Goal: Task Accomplishment & Management: Use online tool/utility

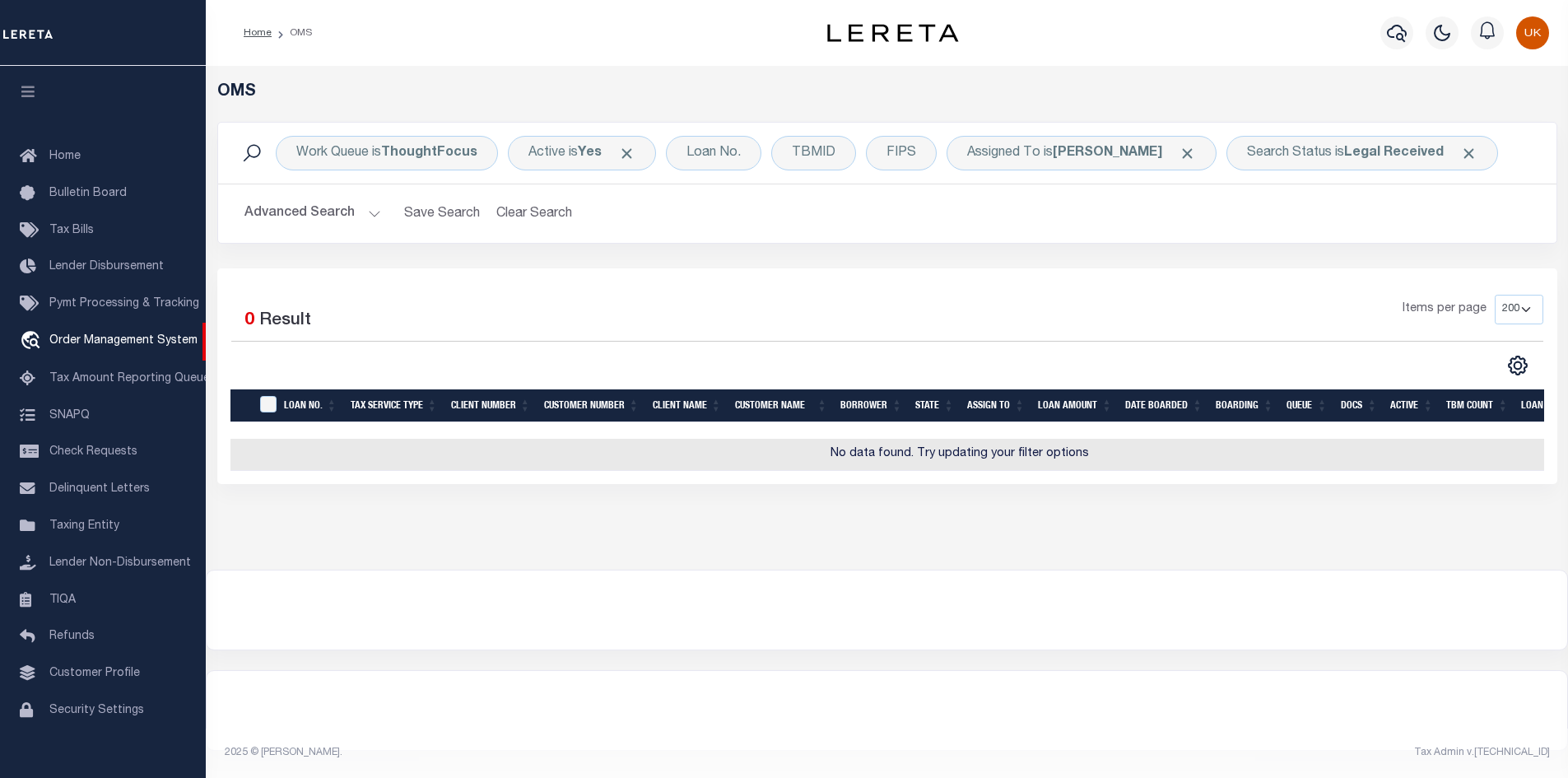
select select "200"
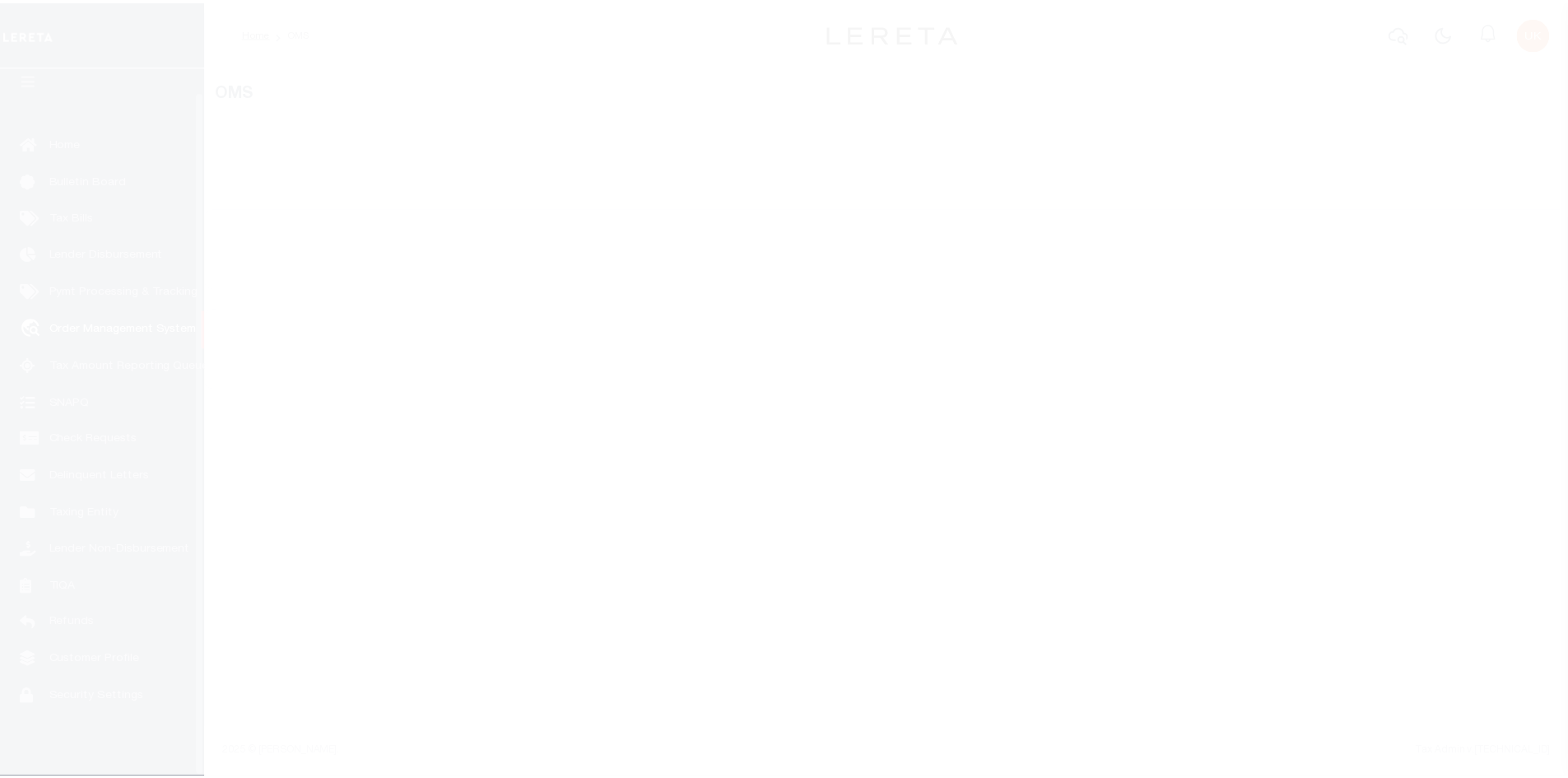
scroll to position [24, 0]
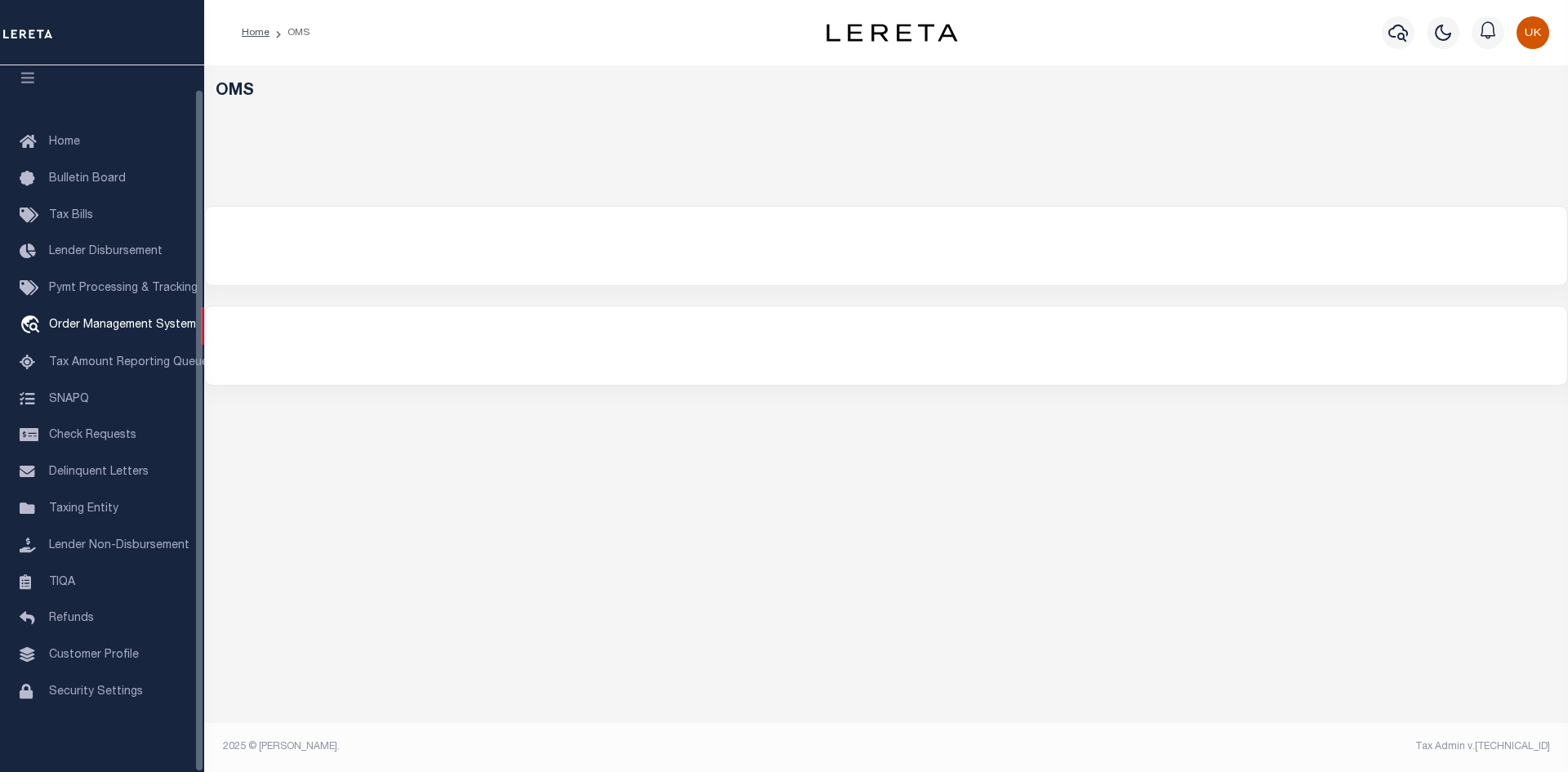
select select "200"
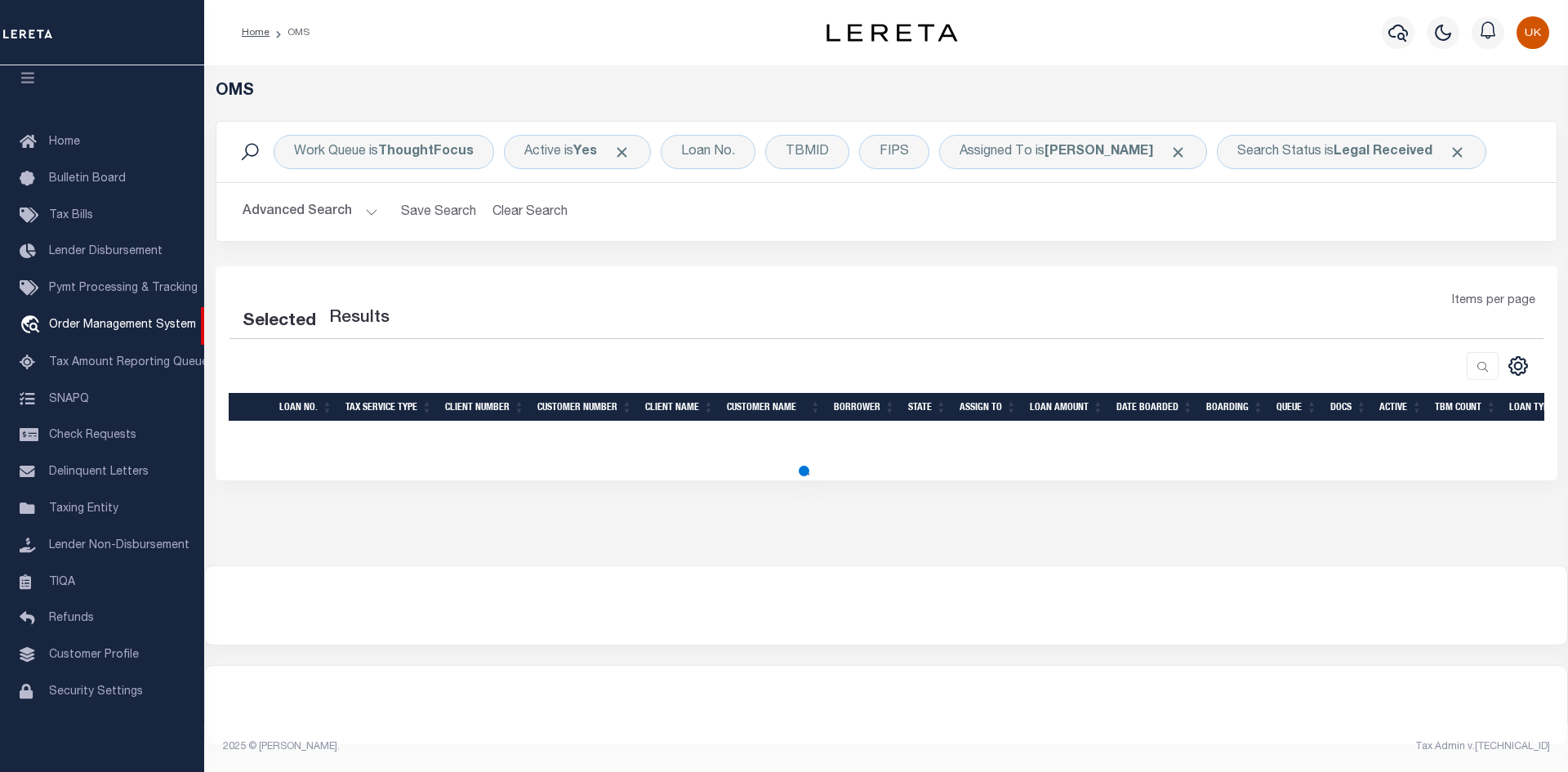
select select "200"
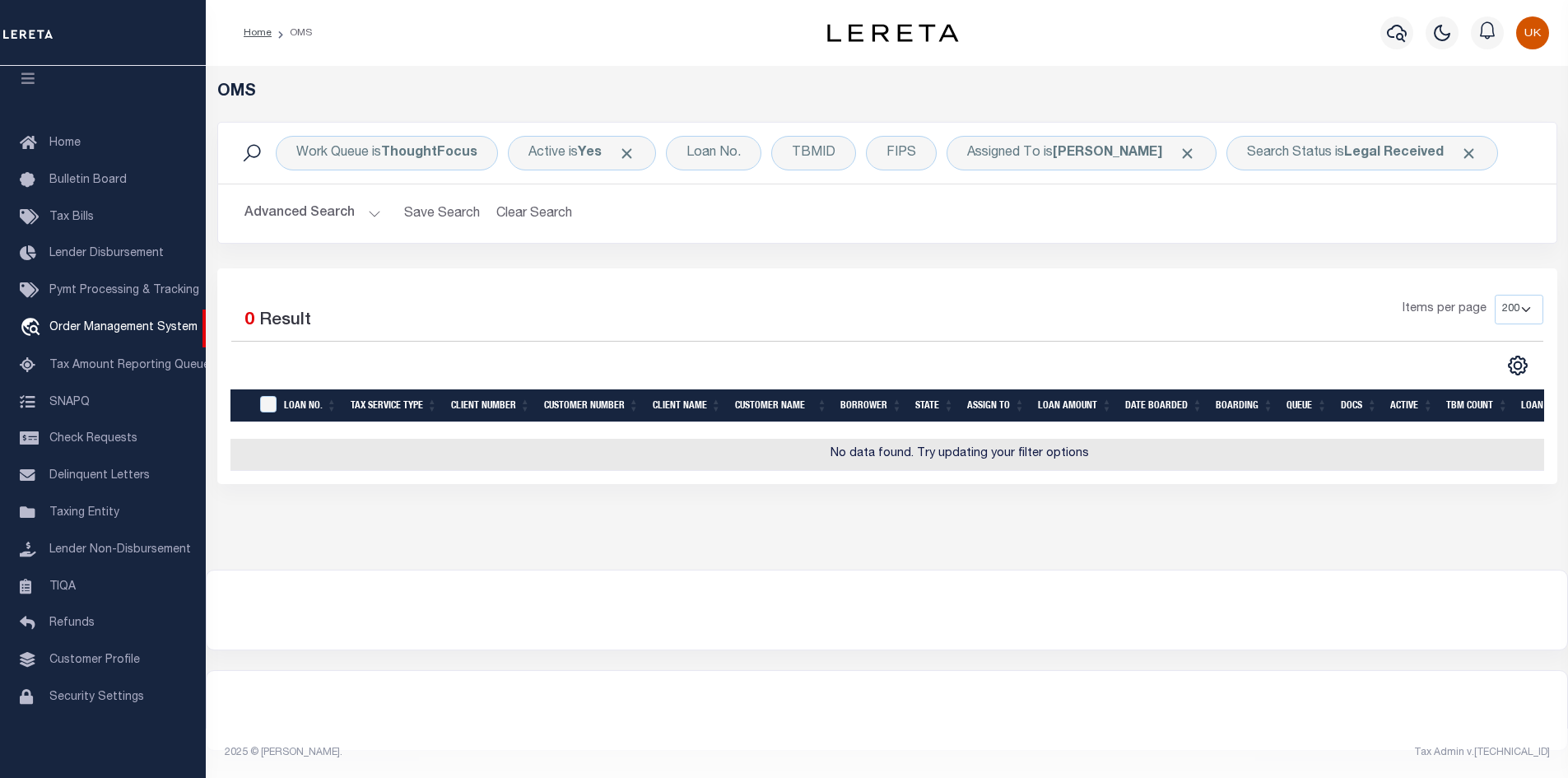
click at [910, 594] on div at bounding box center [887, 610] width 1360 height 79
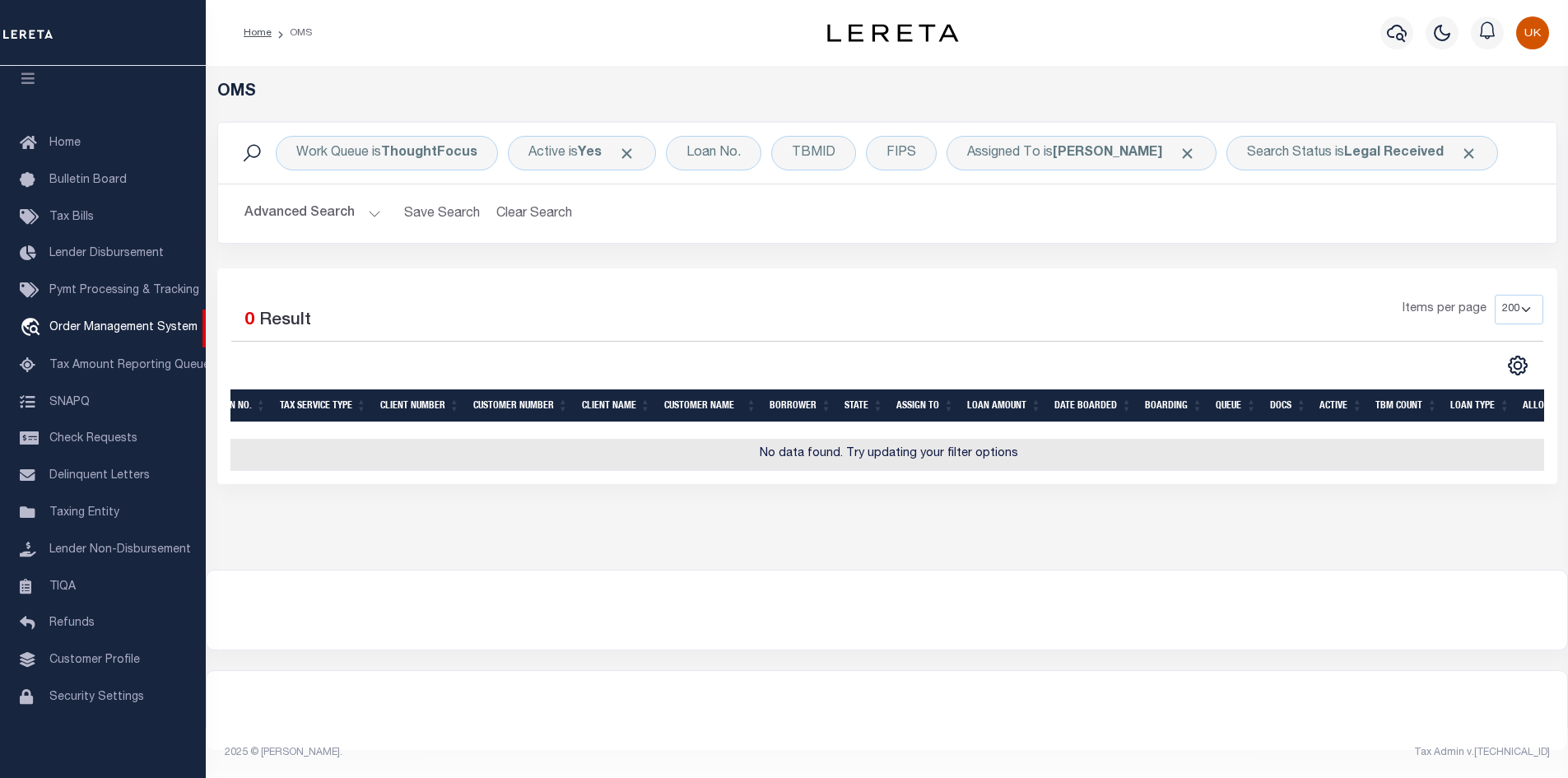
scroll to position [0, 0]
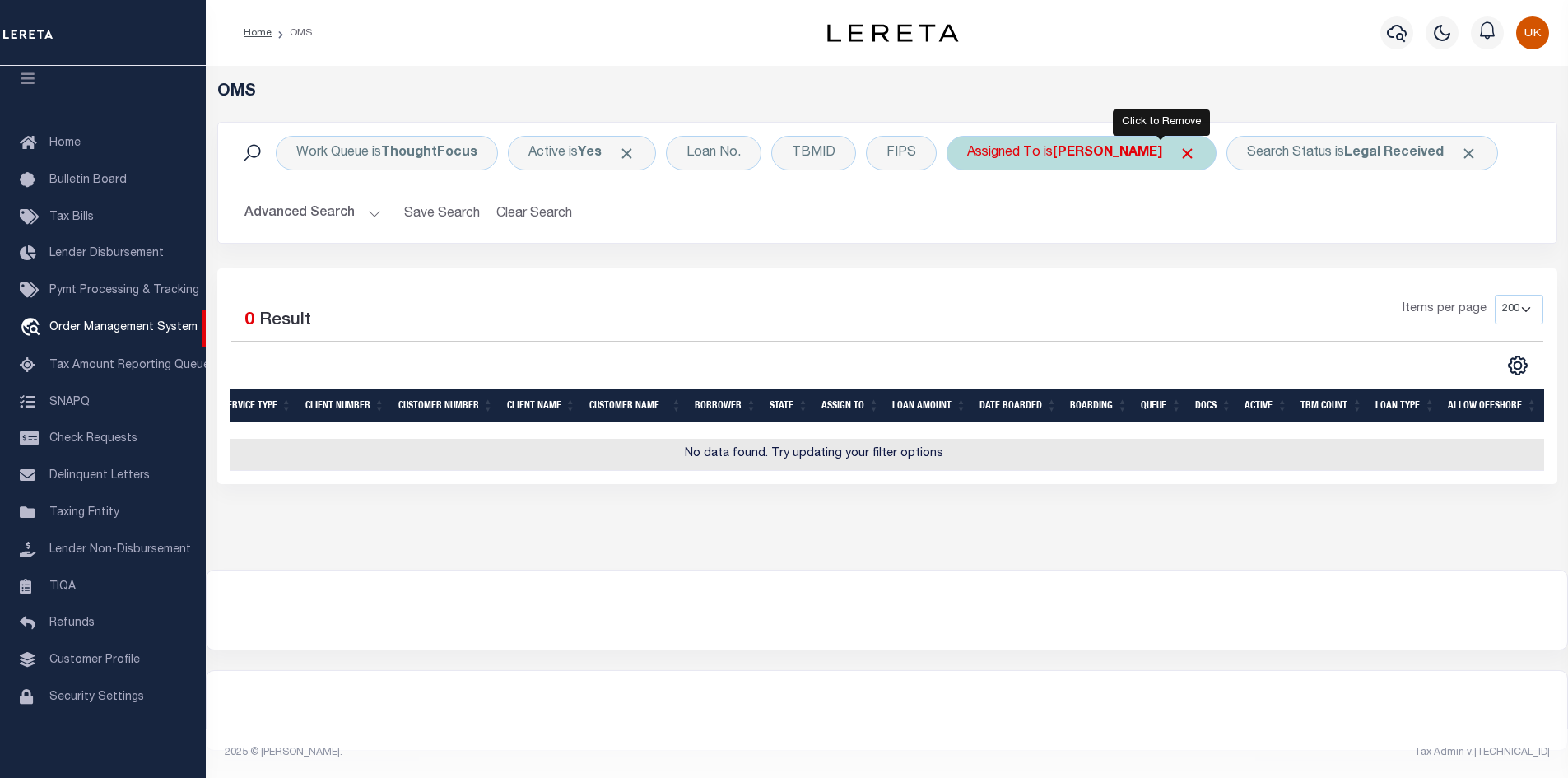
click at [1179, 155] on span "Click to Remove" at bounding box center [1187, 153] width 18 height 18
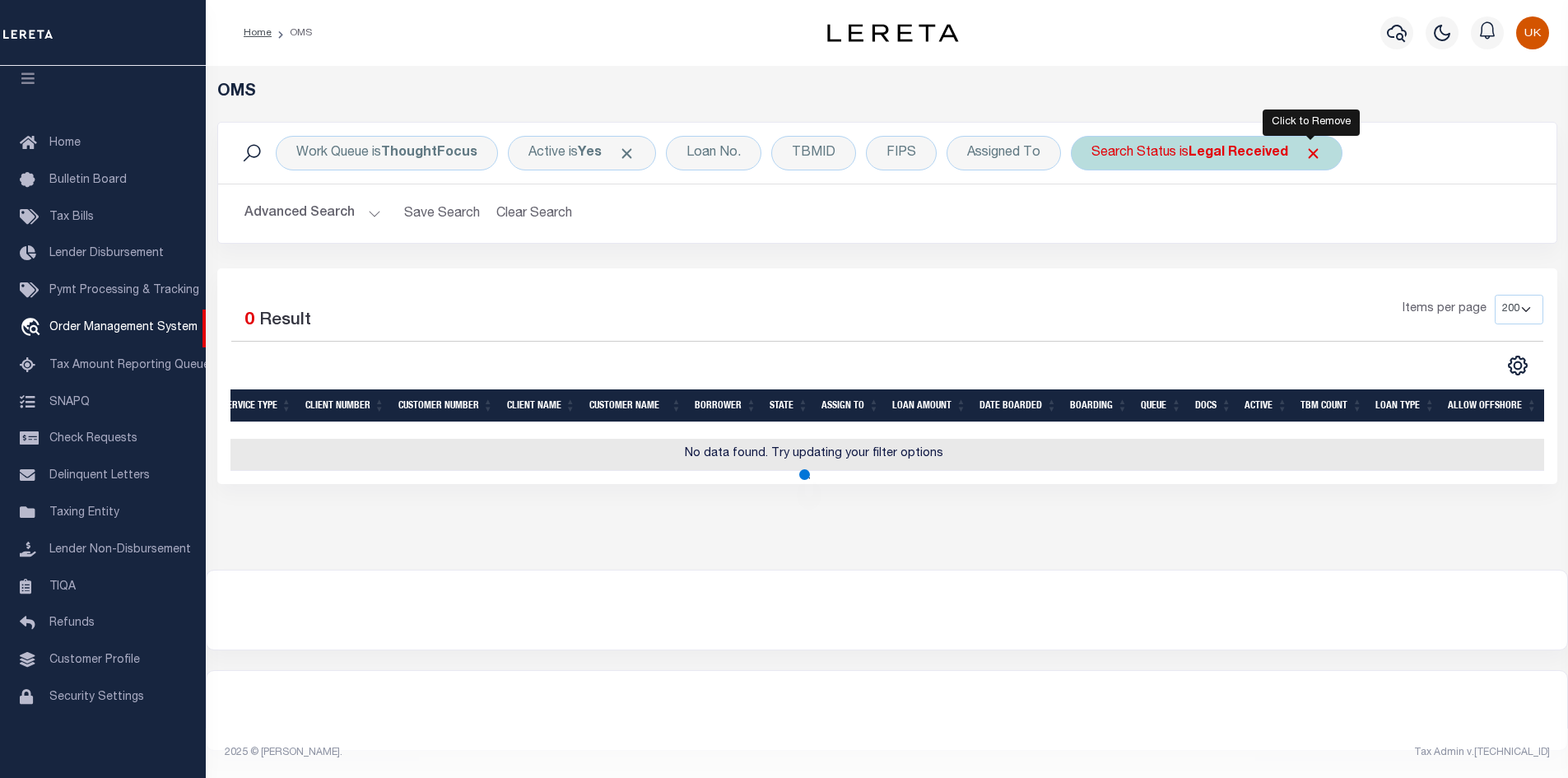
click at [1313, 152] on span "Click to Remove" at bounding box center [1312, 153] width 18 height 18
click at [1184, 224] on h2 "Advanced Search Save Search Clear Search tblSearchTopScreen_dynamictable_____De…" at bounding box center [887, 213] width 1311 height 32
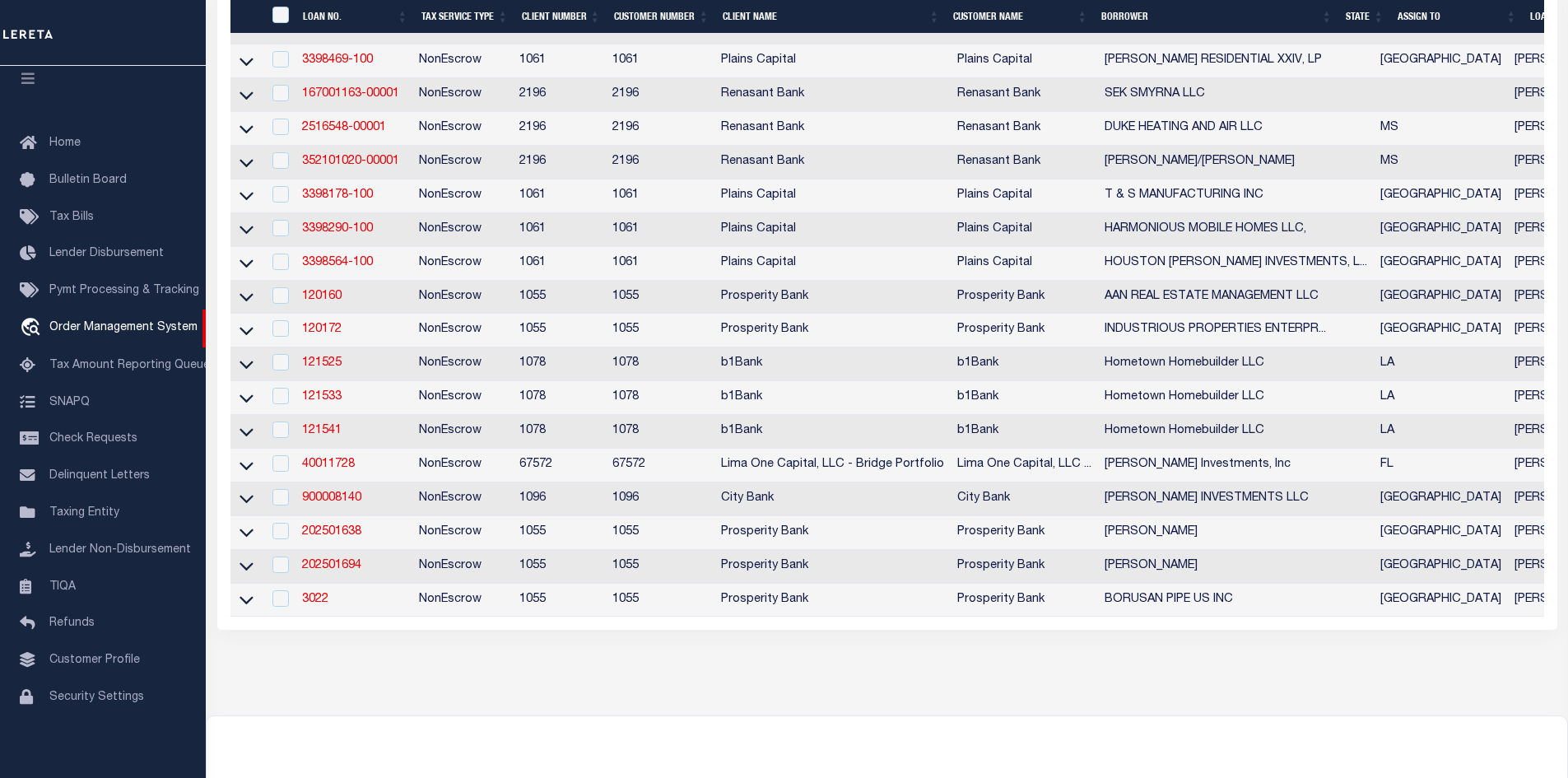
scroll to position [164, 0]
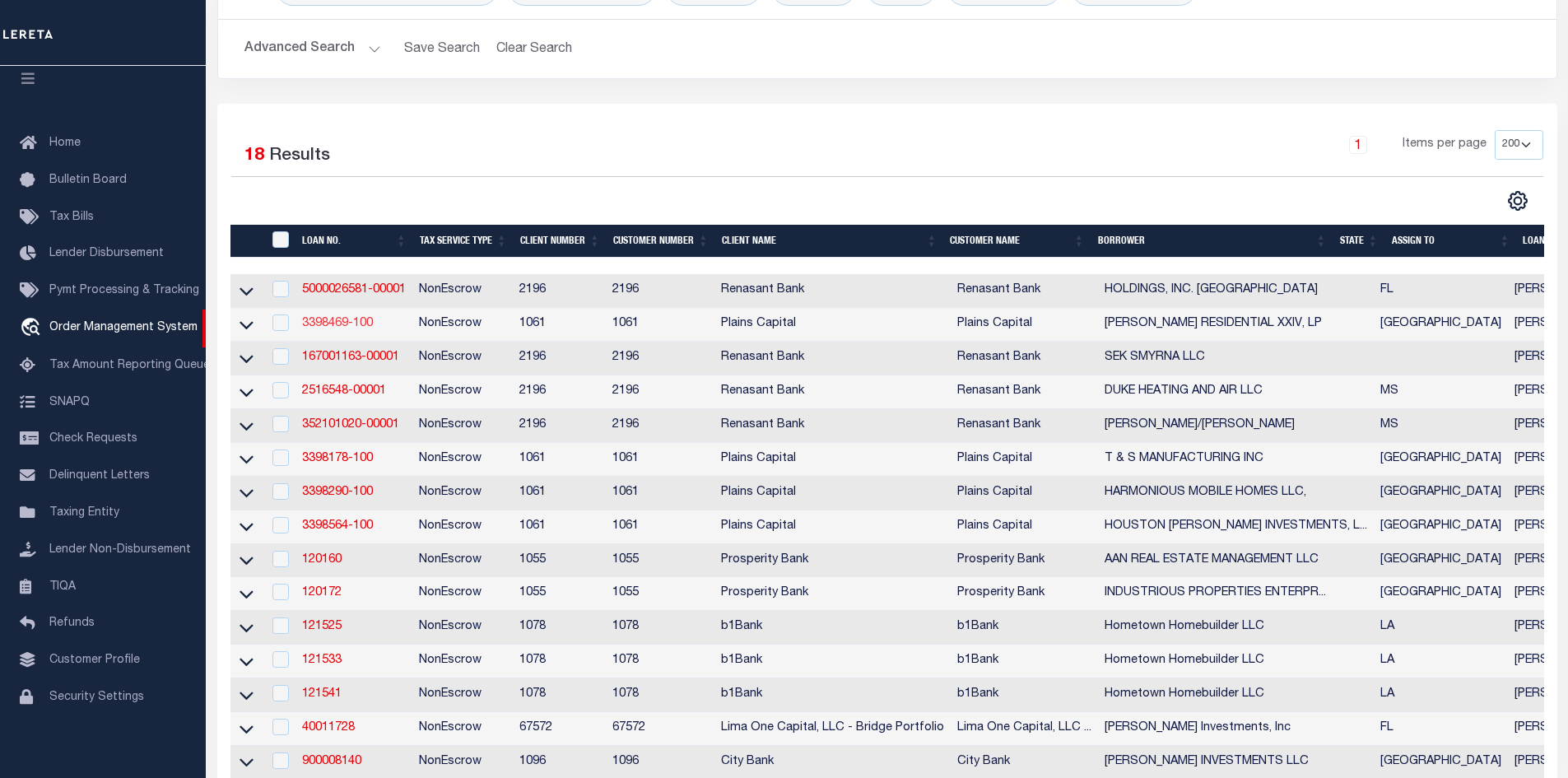
click at [344, 321] on link "3398469-100" at bounding box center [337, 323] width 71 height 11
type input "3398469-100"
type input "FORNEY RESIDENTIAL XXIV, LP"
select select
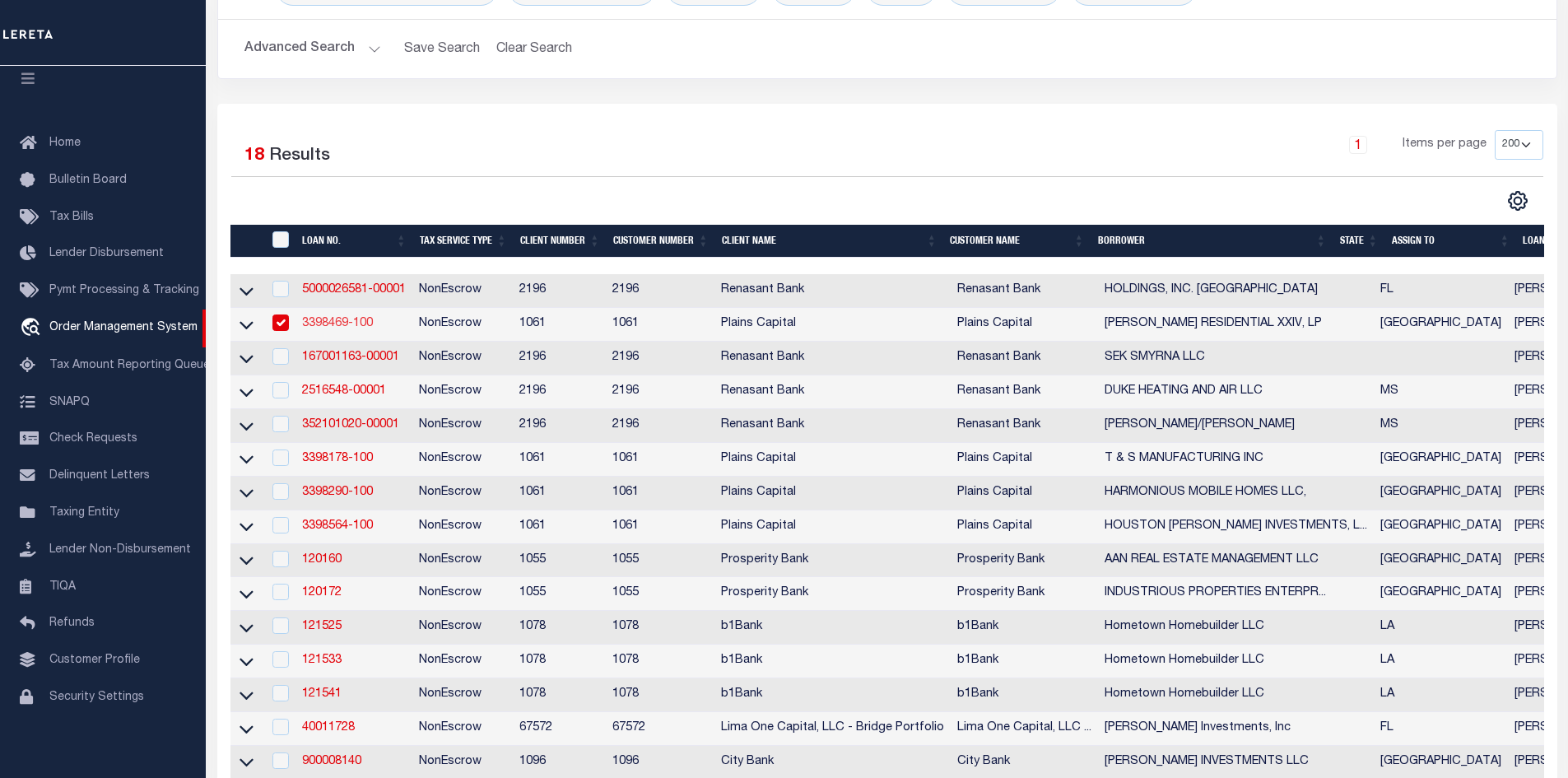
type input "3131 TURTLE CREEK BLVD 11TH FL"
type input "DALLAS TX 75219"
select select
select select "NonEscrow"
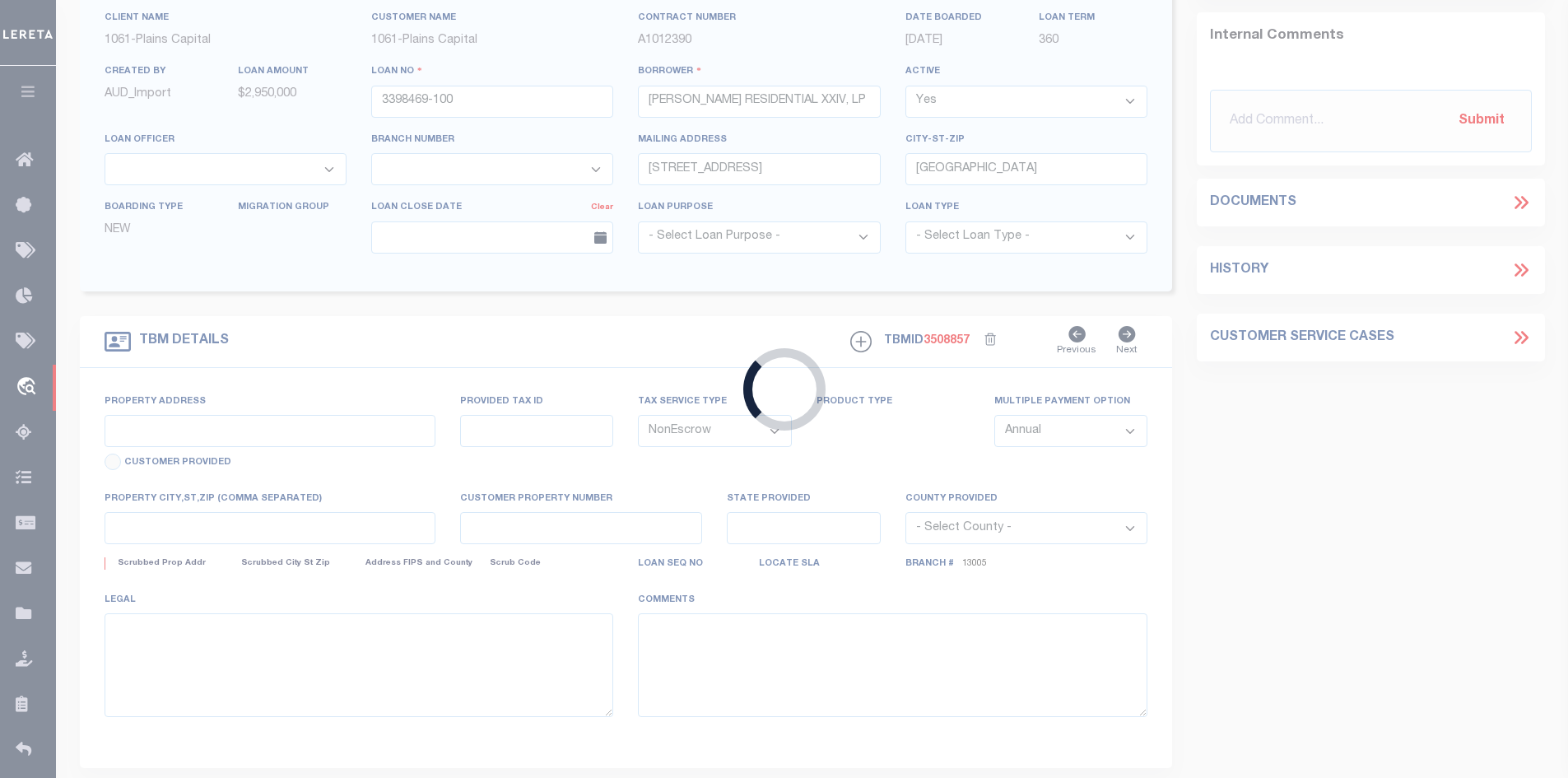
scroll to position [56, 0]
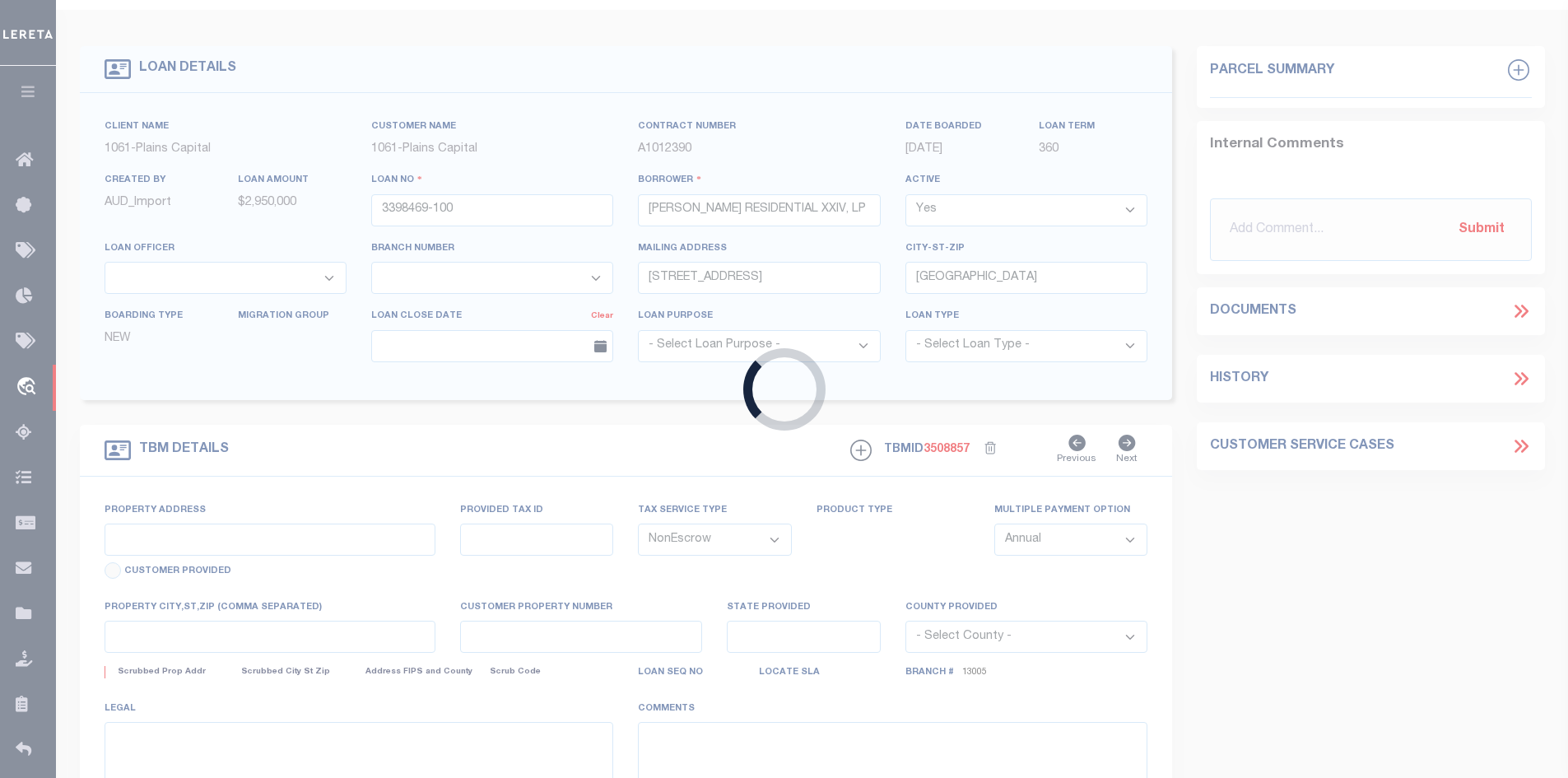
select select "167129"
select select "1444"
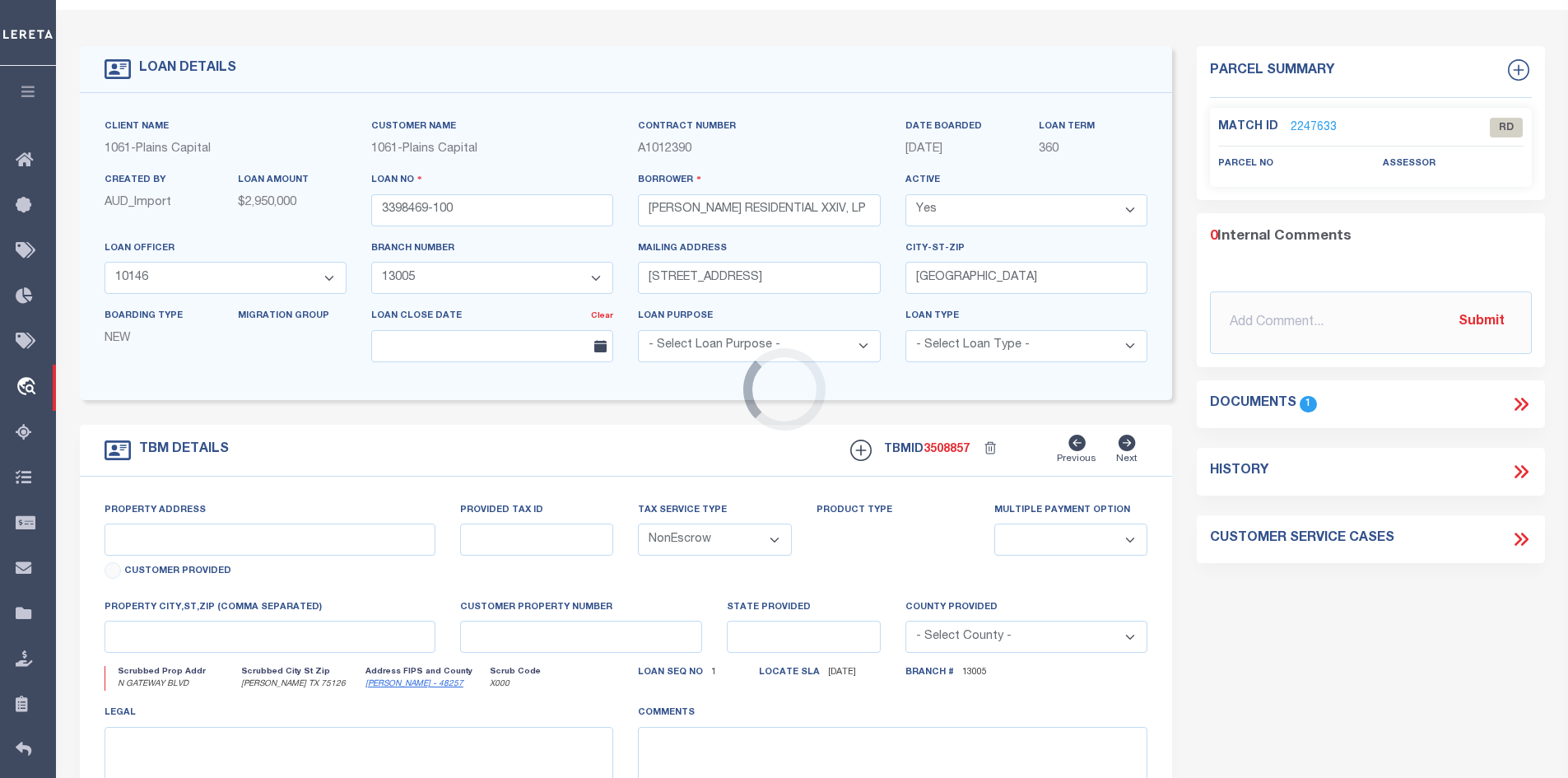
type input "N GATEWAY BLVD & REEDER RD"
select select
type input "FORNEY TX 75126"
type input "[GEOGRAPHIC_DATA]"
select select
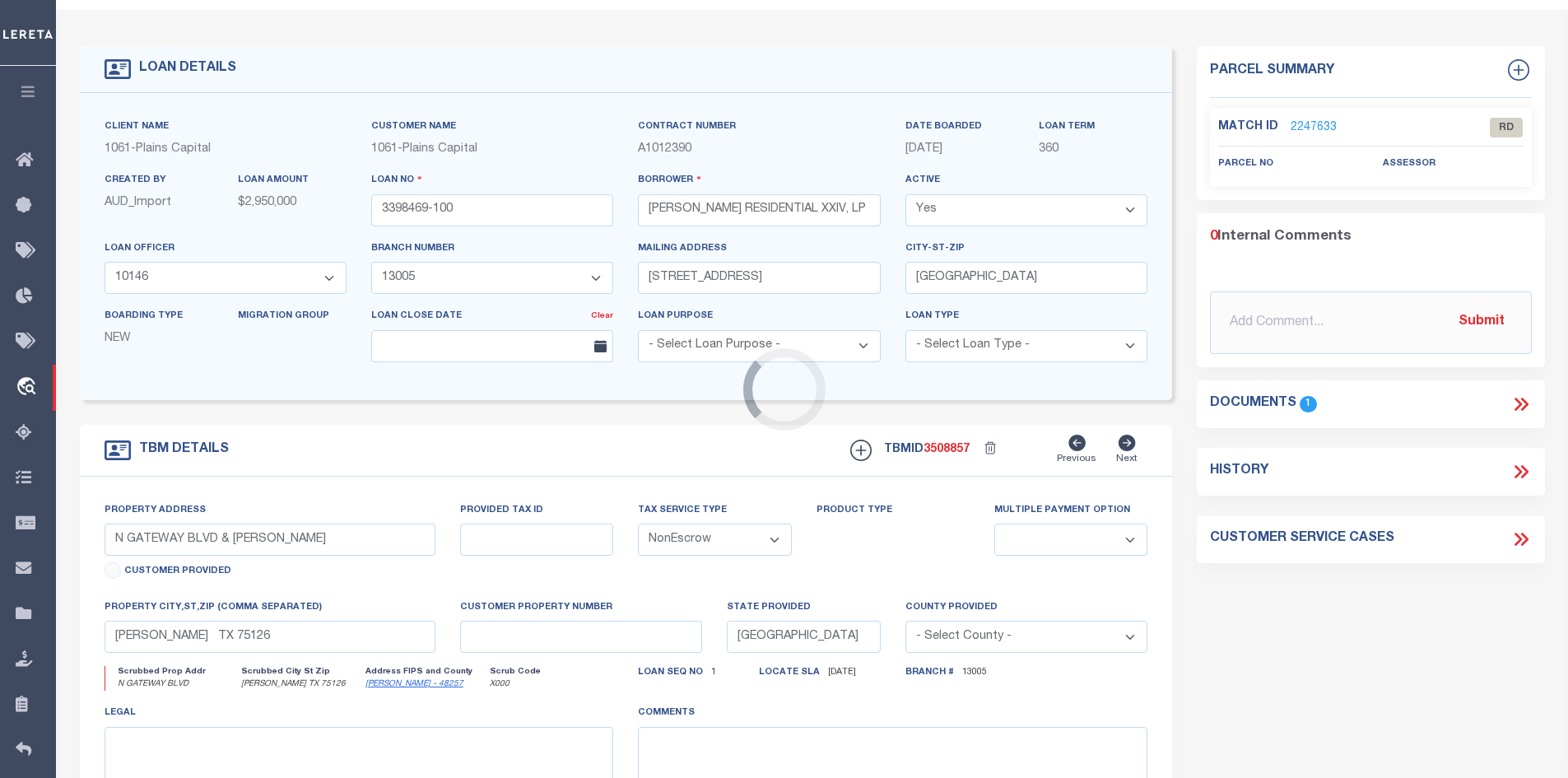
type textarea "TRACT IN SAMUEL SMITH SURV ABS 450, KAUF MAN CO TX"
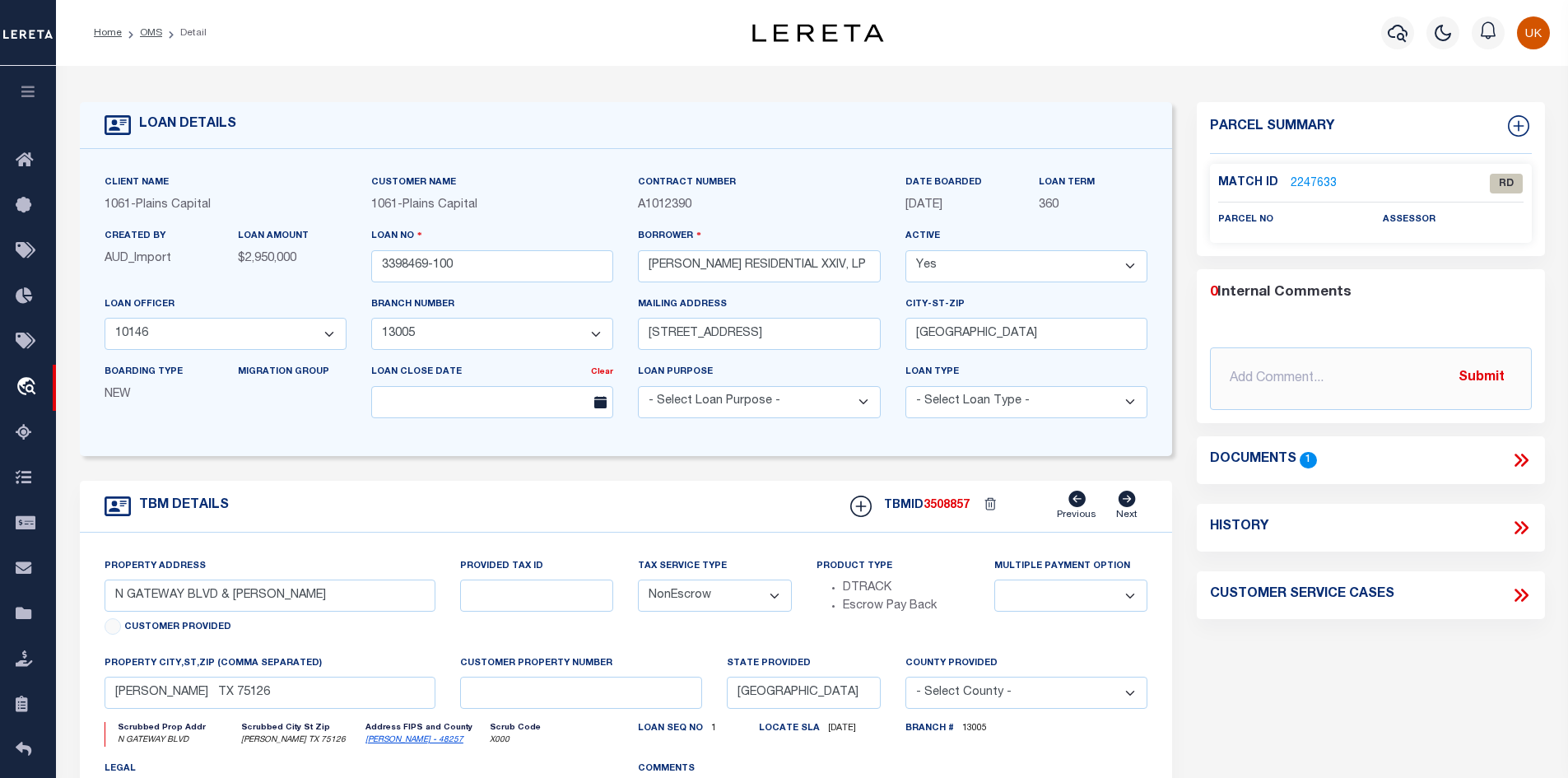
click at [1303, 180] on link "2247633" at bounding box center [1313, 184] width 46 height 18
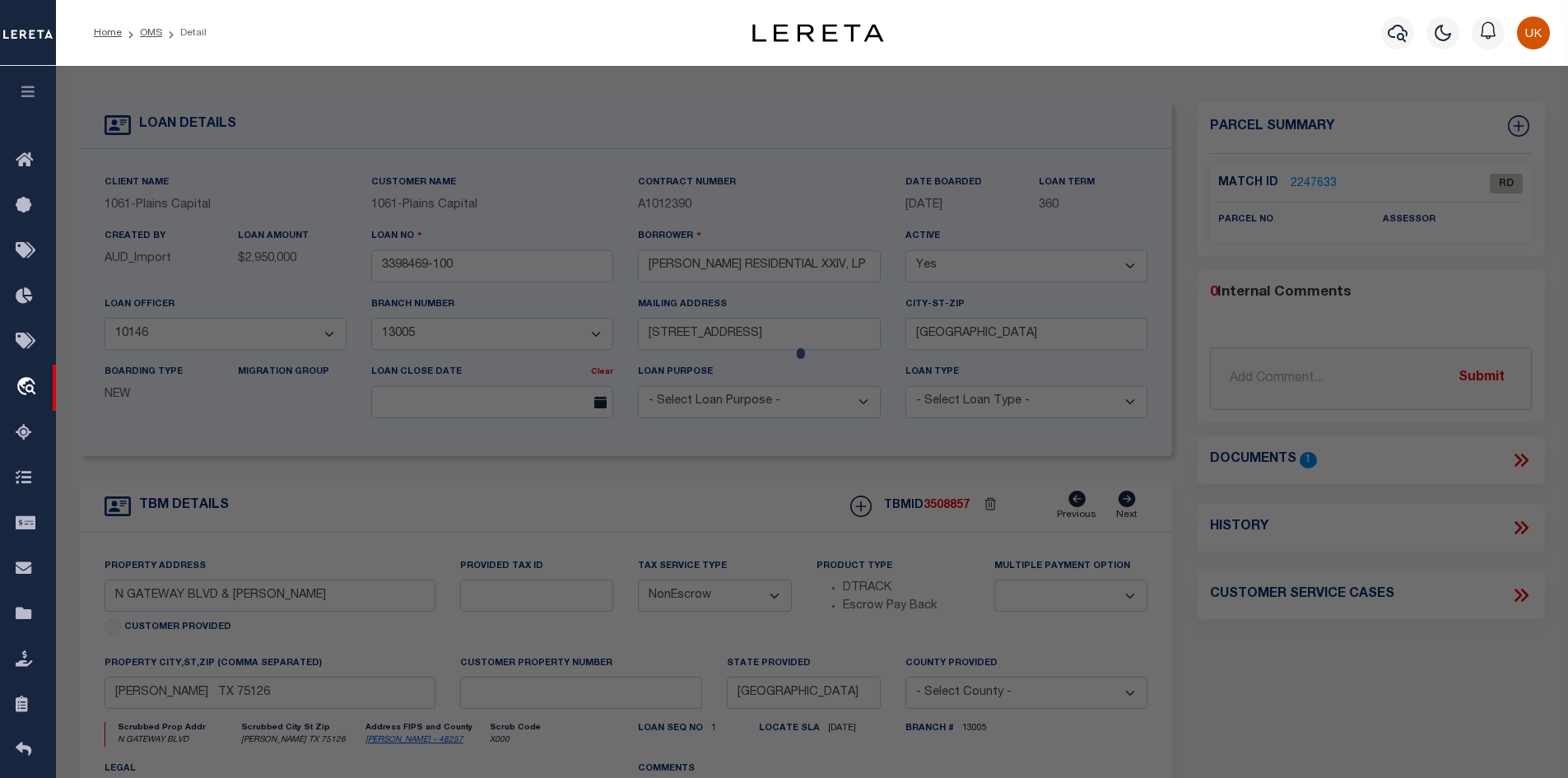
checkbox input "false"
select select "RD"
checkbox input "false"
type textarea "Document uploaded that satisfies a legal requirement, changing from ND to RD"
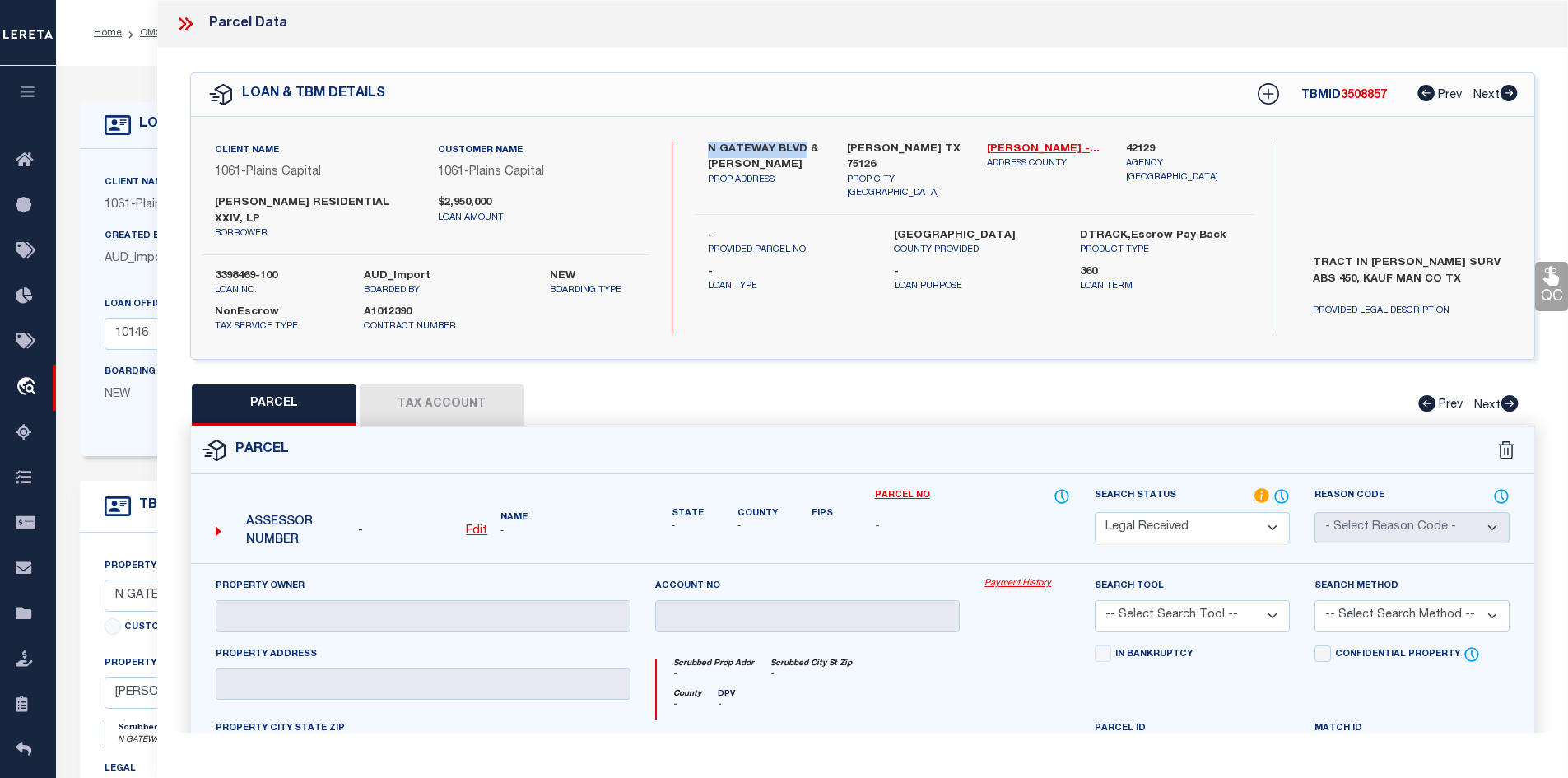
drag, startPoint x: 704, startPoint y: 151, endPoint x: 801, endPoint y: 152, distance: 97.0
click at [801, 152] on div "N GATEWAY BLVD & REEDER RD PROP ADDRESS" at bounding box center [765, 171] width 140 height 59
copy label "N GATEWAY BLVD"
click at [177, 19] on icon at bounding box center [185, 23] width 21 height 21
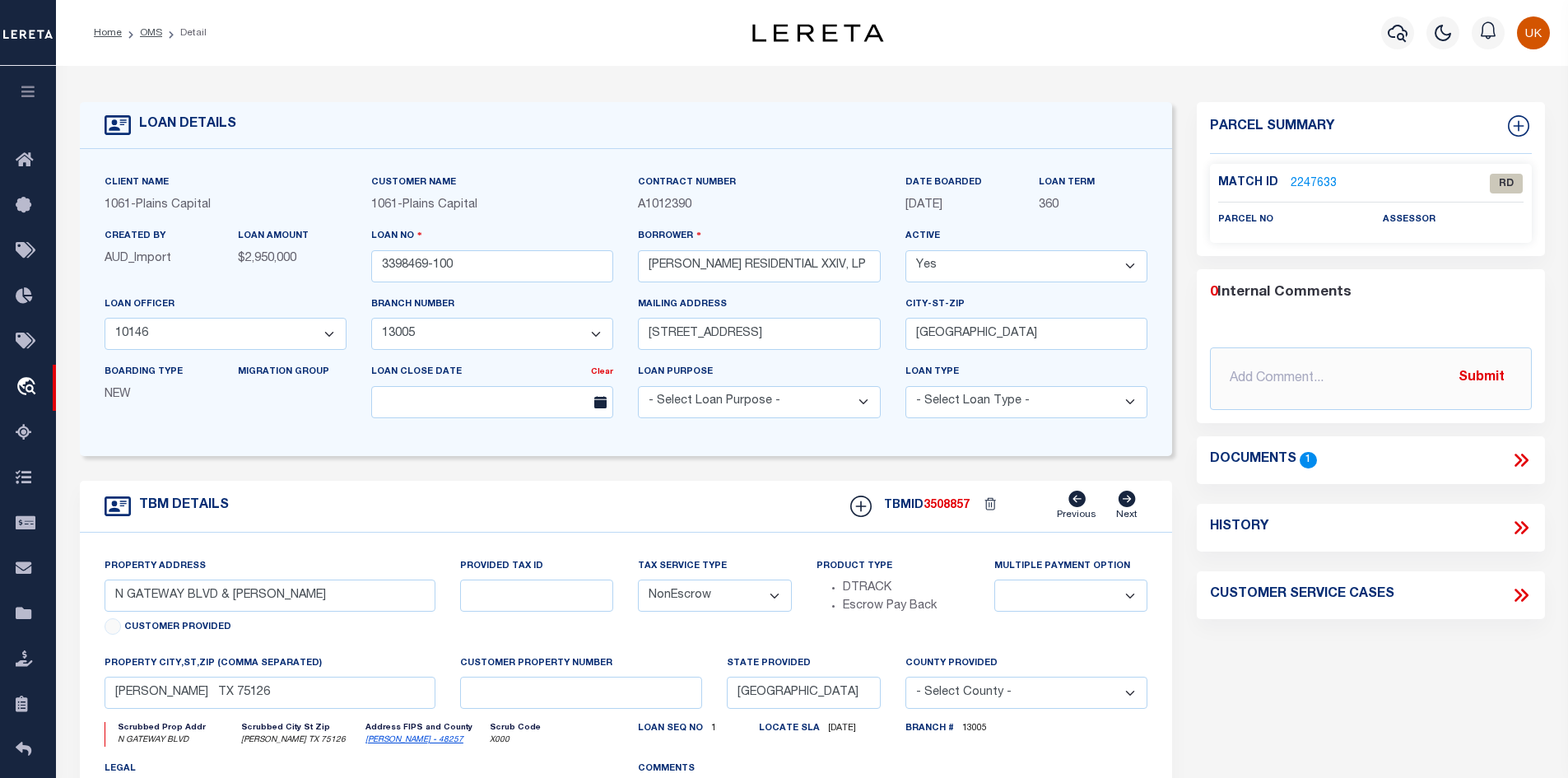
click at [1518, 459] on icon at bounding box center [1520, 460] width 21 height 21
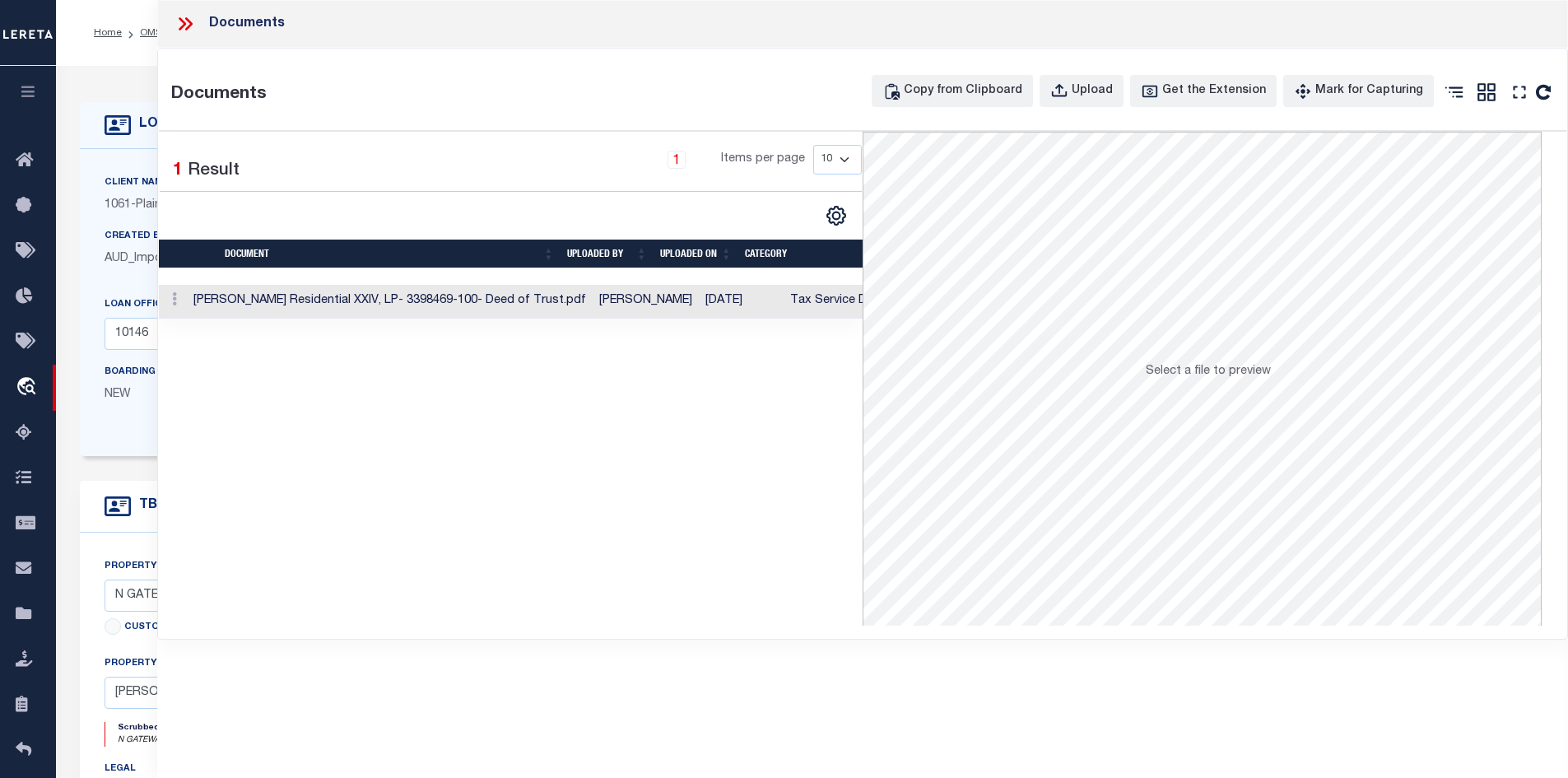
click at [186, 302] on td at bounding box center [173, 302] width 28 height 34
click at [185, 25] on icon at bounding box center [182, 24] width 7 height 13
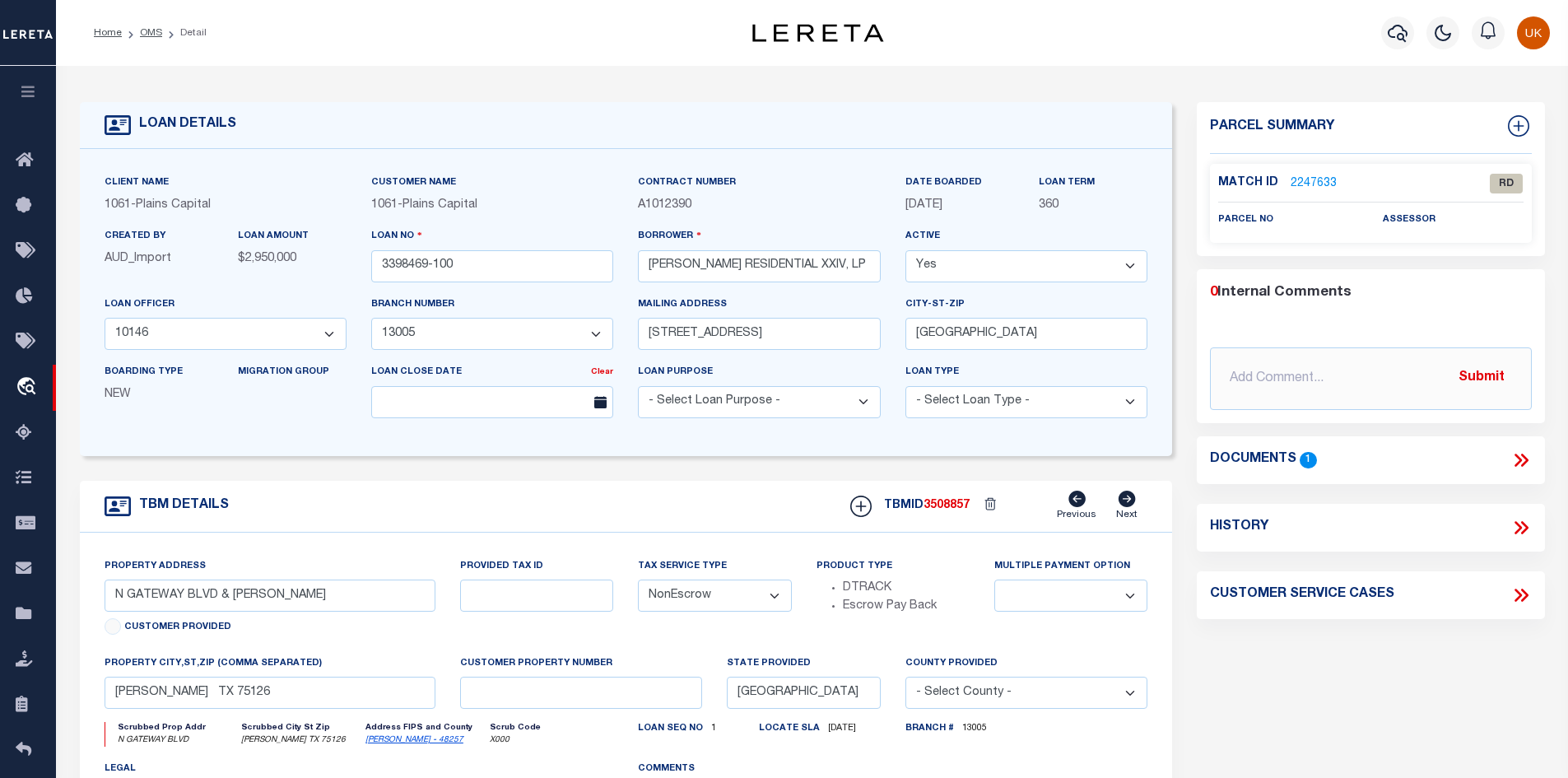
click at [1301, 183] on link "2247633" at bounding box center [1313, 184] width 46 height 18
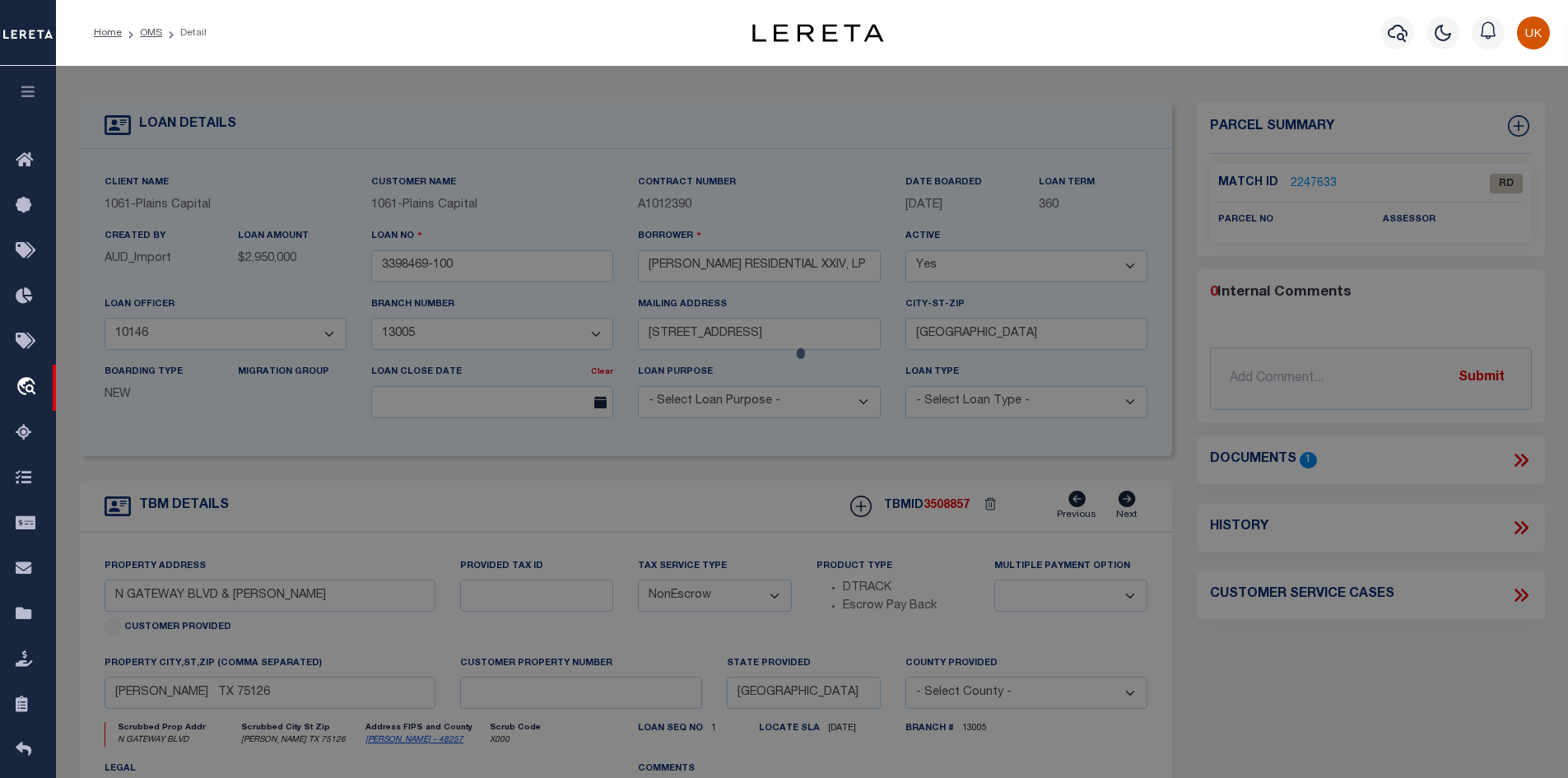
select select "AS"
checkbox input "false"
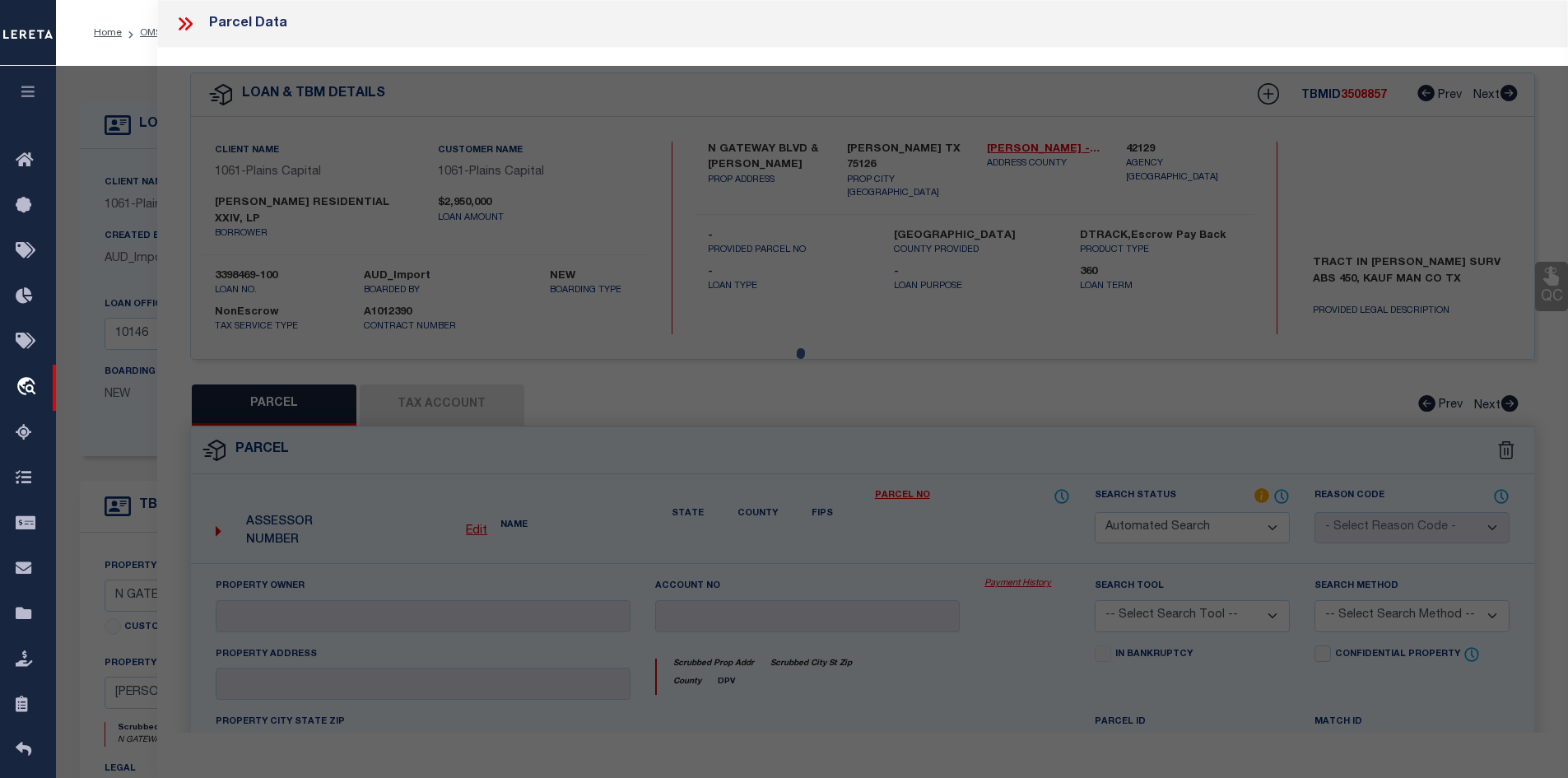
select select "RD"
checkbox input "false"
type textarea "Document uploaded that satisfies a legal requirement, changing from ND to RD"
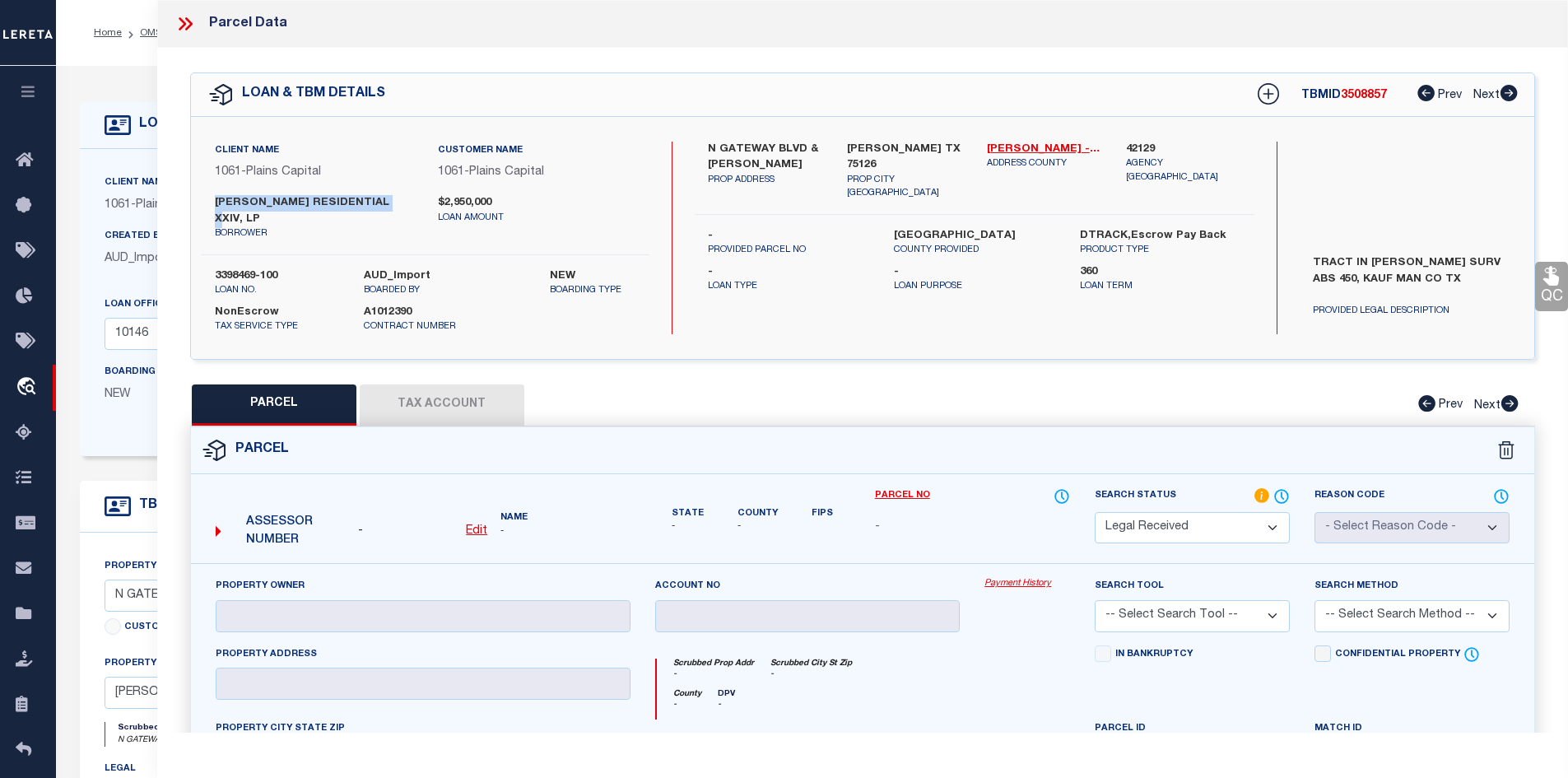
drag, startPoint x: 213, startPoint y: 200, endPoint x: 389, endPoint y: 200, distance: 176.0
click at [389, 200] on div "FORNEY RESIDENTIAL XXIV, LP borrower" at bounding box center [314, 218] width 223 height 46
click at [389, 200] on label "FORNEY RESIDENTIAL XXIV, LP" at bounding box center [314, 210] width 198 height 32
click at [415, 391] on div "PARCEL Tax Account Prev Next" at bounding box center [863, 404] width 1346 height 42
drag, startPoint x: 216, startPoint y: 200, endPoint x: 330, endPoint y: 201, distance: 114.0
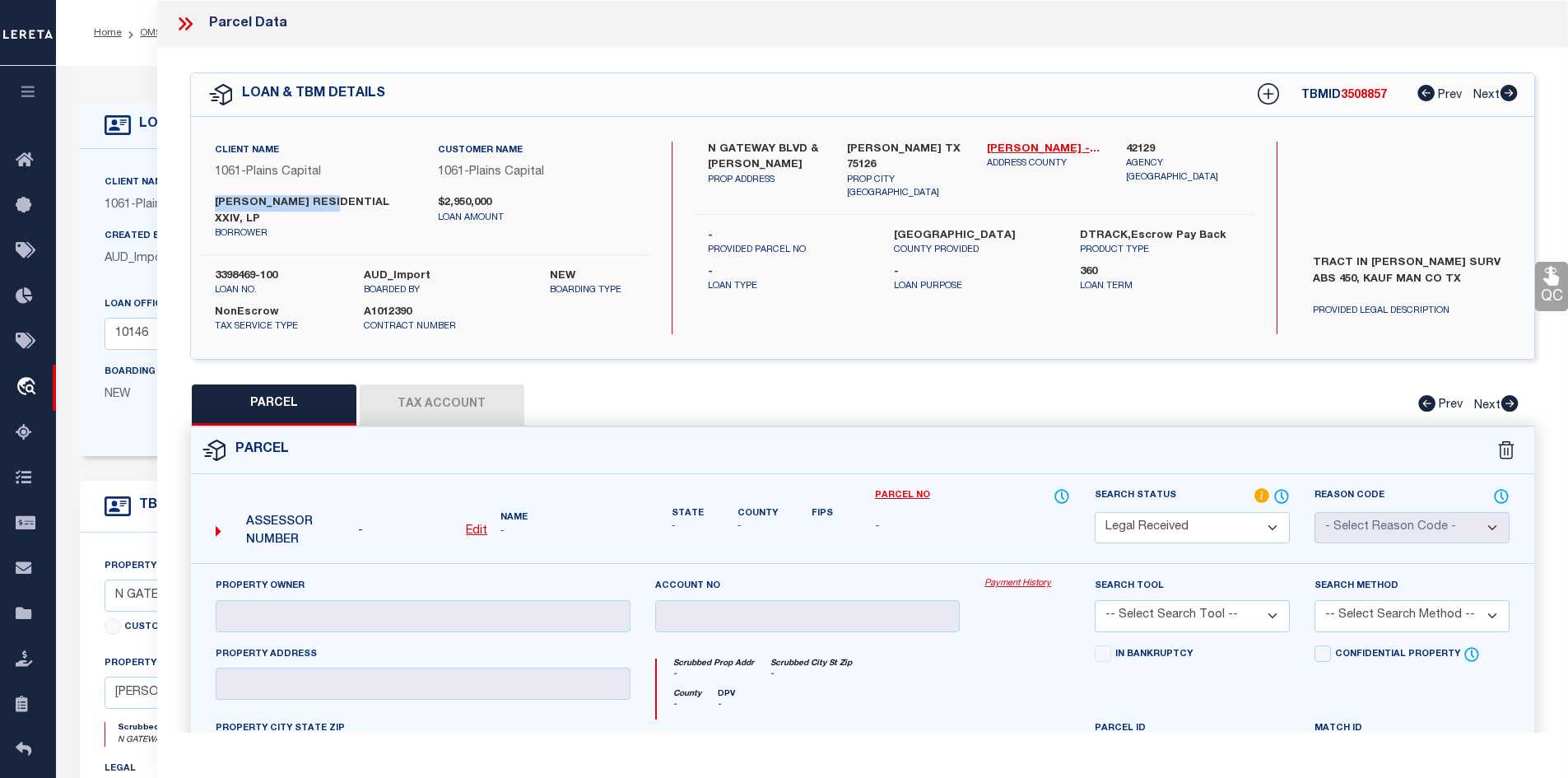
click at [330, 201] on label "FORNEY RESIDENTIAL XXIV, LP" at bounding box center [314, 210] width 198 height 32
copy label "FORNEY RESIDENTIAL"
click at [186, 30] on icon at bounding box center [188, 24] width 7 height 13
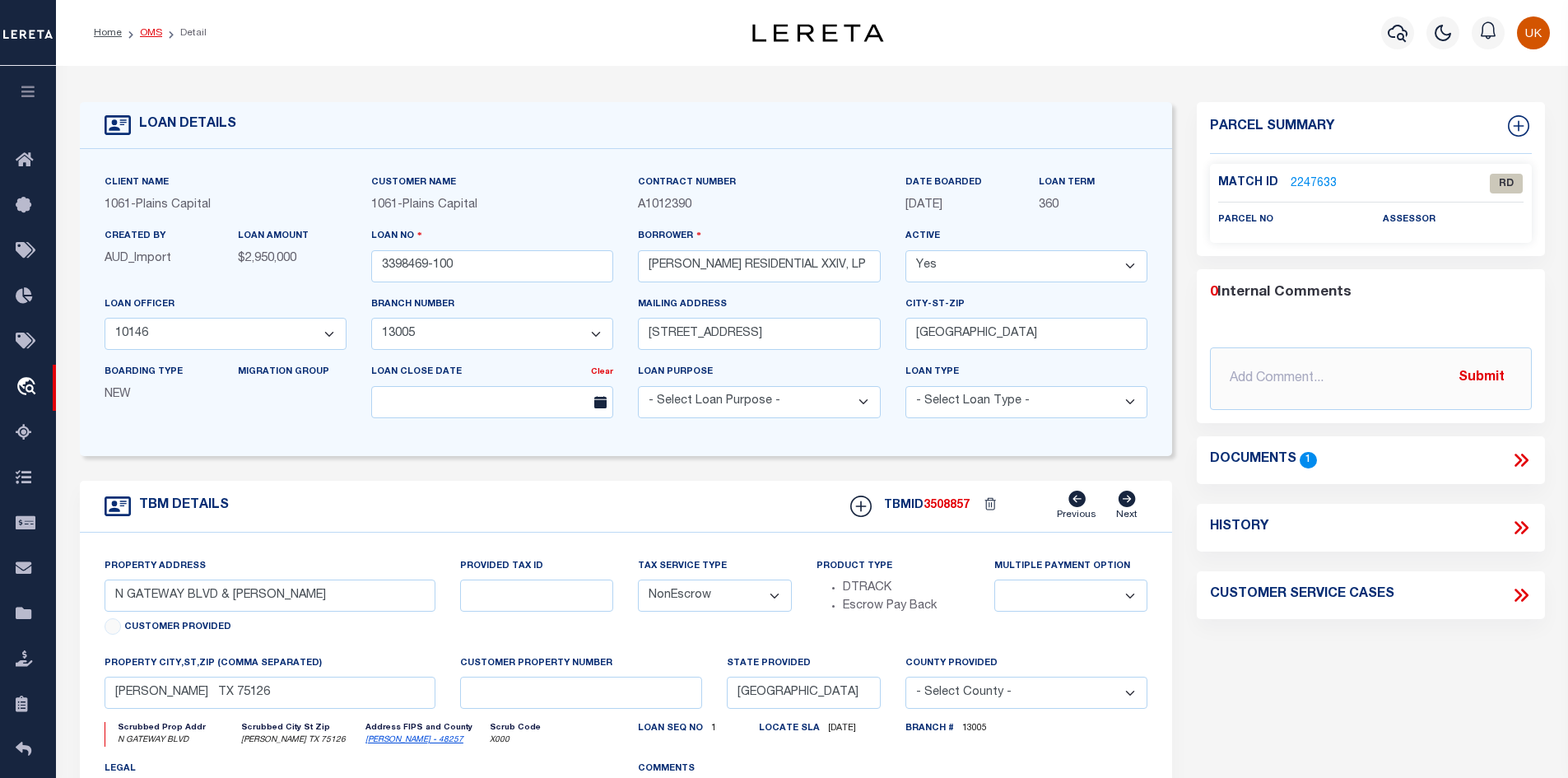
click at [150, 33] on link "OMS" at bounding box center [151, 32] width 22 height 10
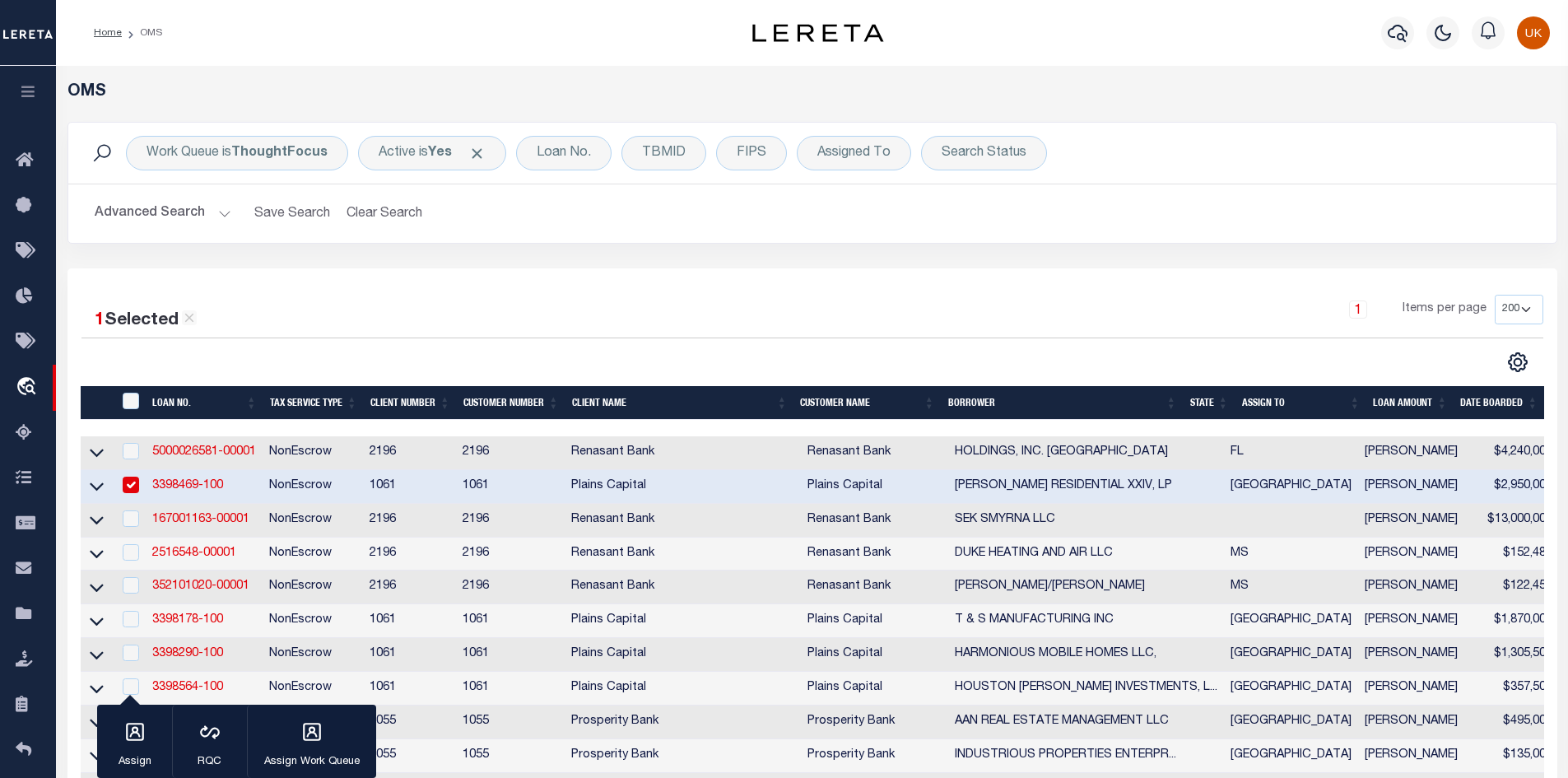
click at [617, 292] on div "1 Selected 18 Results 1 Items per page 10 25 50 100 200" at bounding box center [812, 662] width 1490 height 786
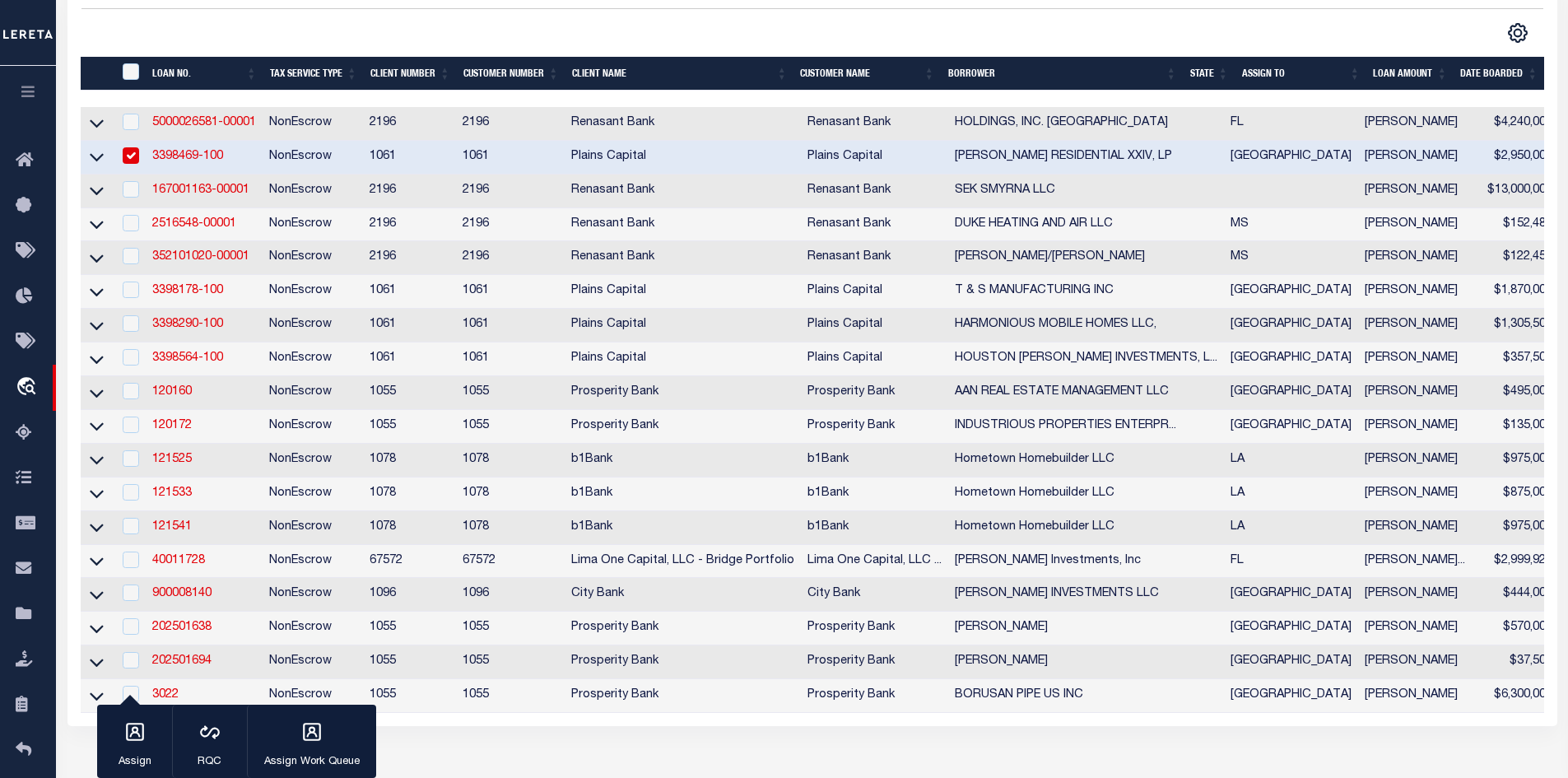
click at [126, 157] on input "checkbox" at bounding box center [131, 156] width 17 height 17
checkbox input "false"
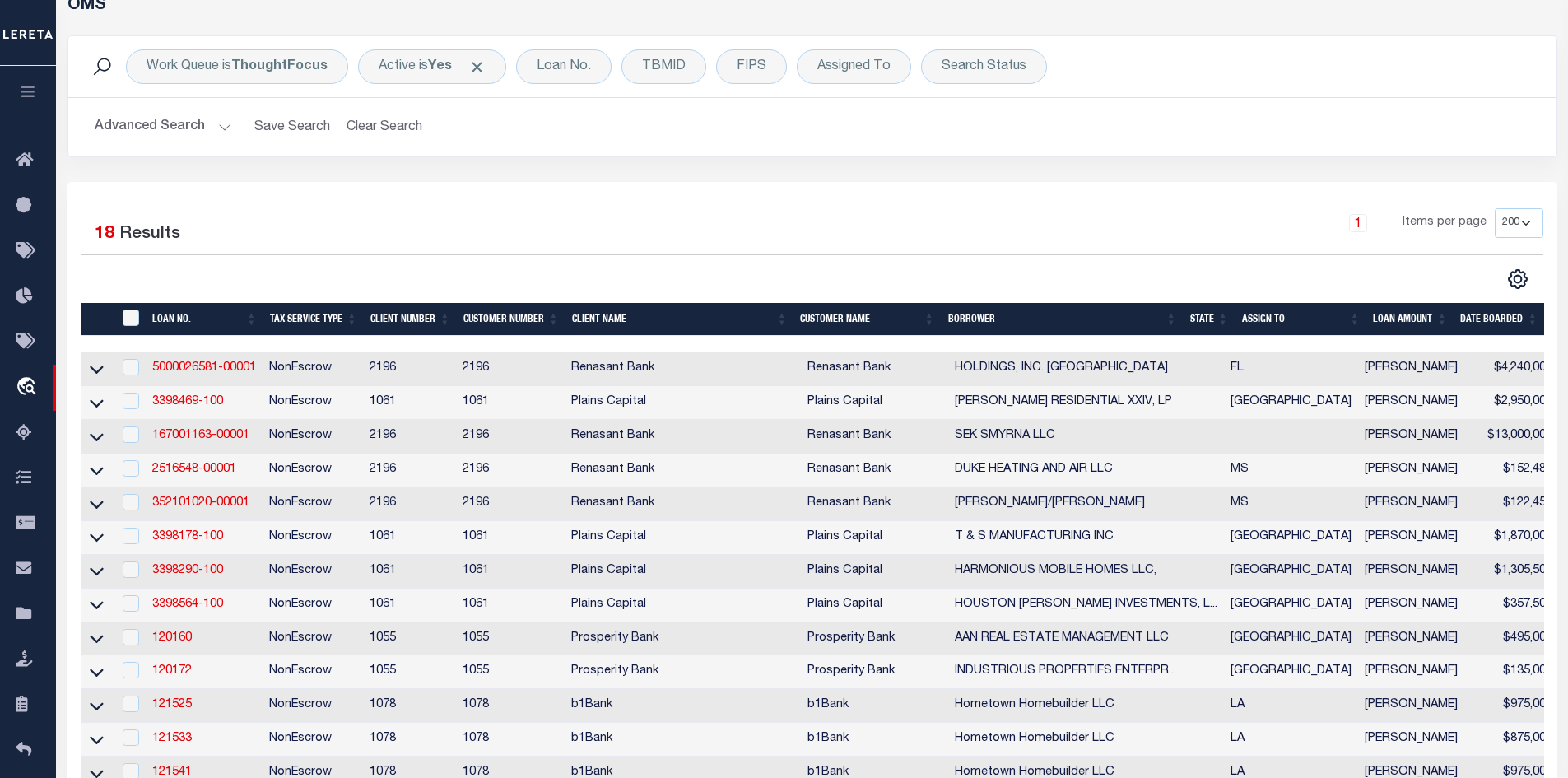
scroll to position [251, 0]
